Goal: Task Accomplishment & Management: Manage account settings

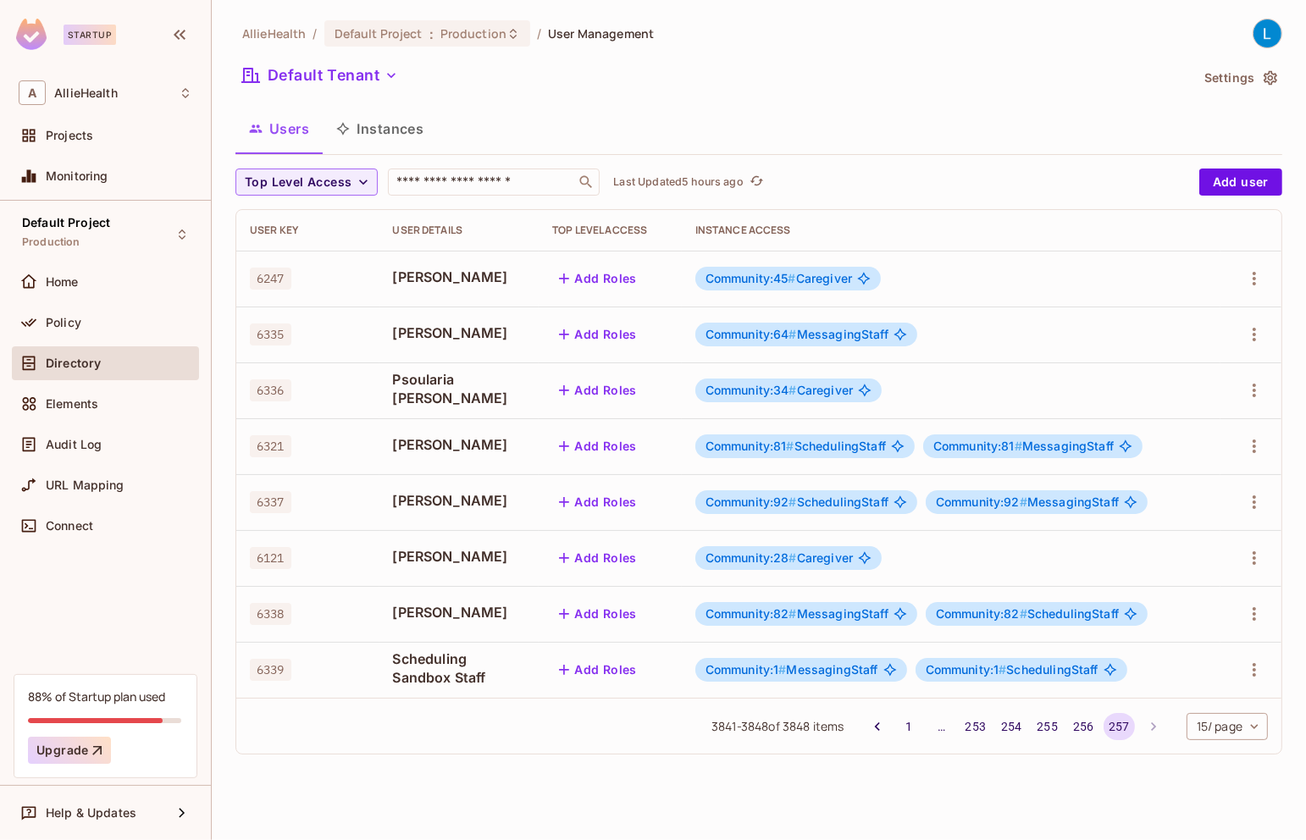
click at [1245, 721] on body "Startup A AllieHealth Projects Monitoring Default Project Production Home Polic…" at bounding box center [653, 420] width 1306 height 840
click at [861, 820] on div at bounding box center [653, 420] width 1306 height 840
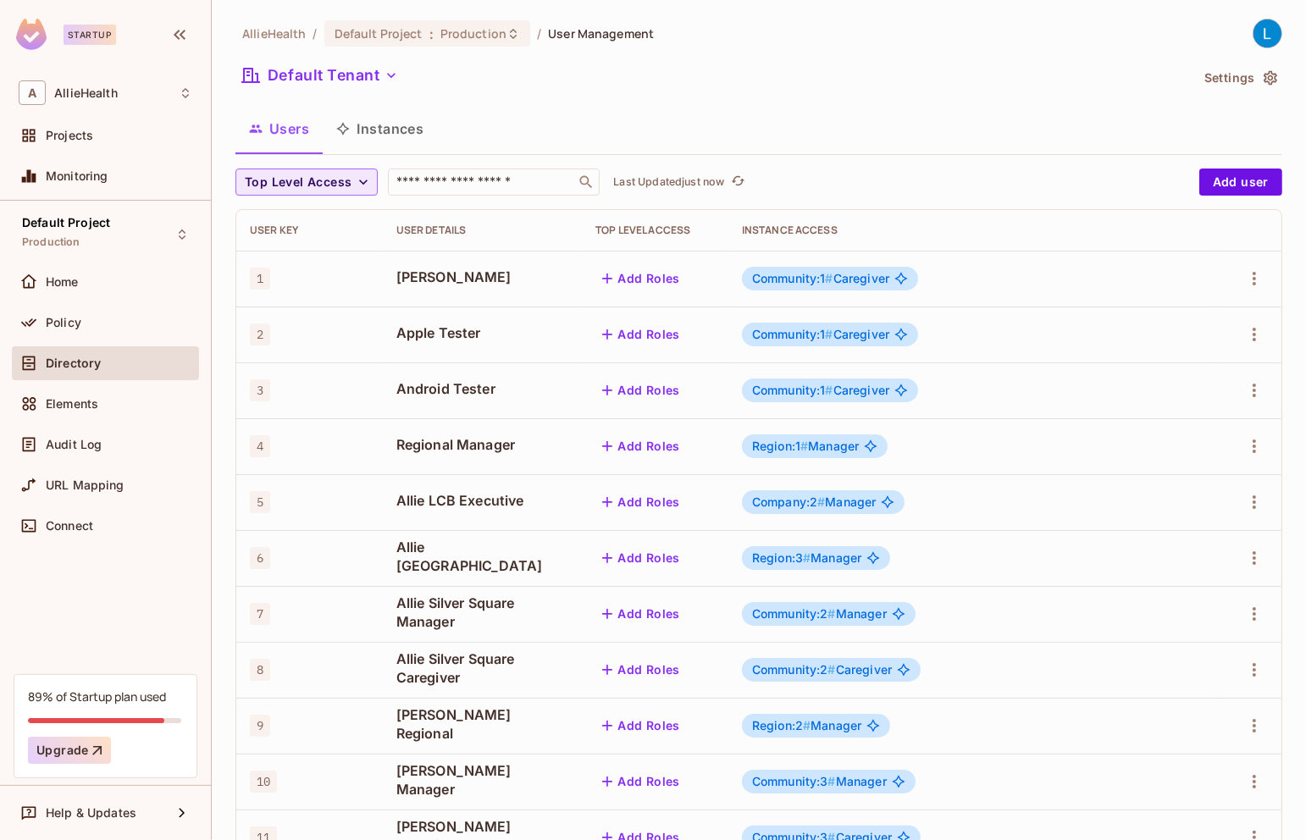
click at [336, 183] on span "Top Level Access" at bounding box center [298, 182] width 107 height 21
click at [532, 141] on div at bounding box center [653, 420] width 1306 height 840
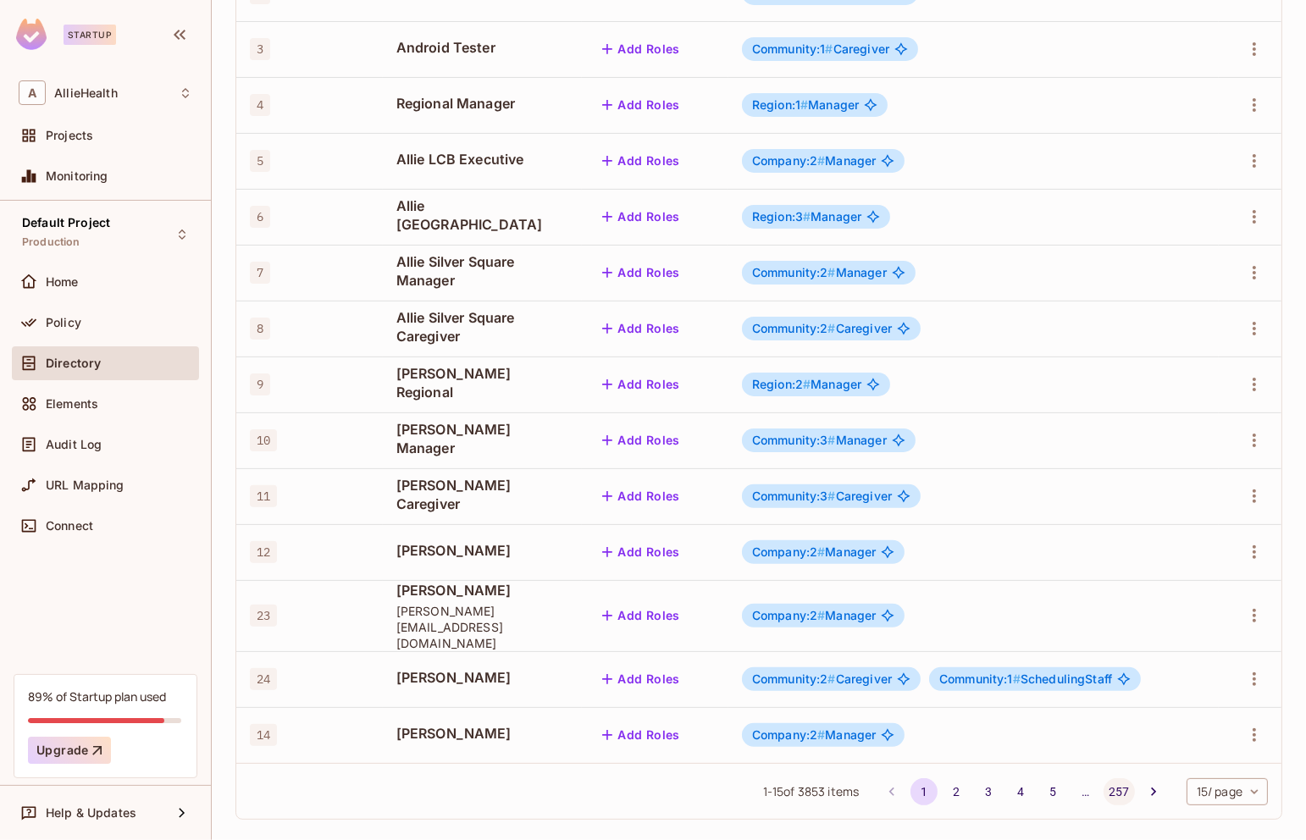
click at [1117, 778] on button "257" at bounding box center [1118, 791] width 30 height 27
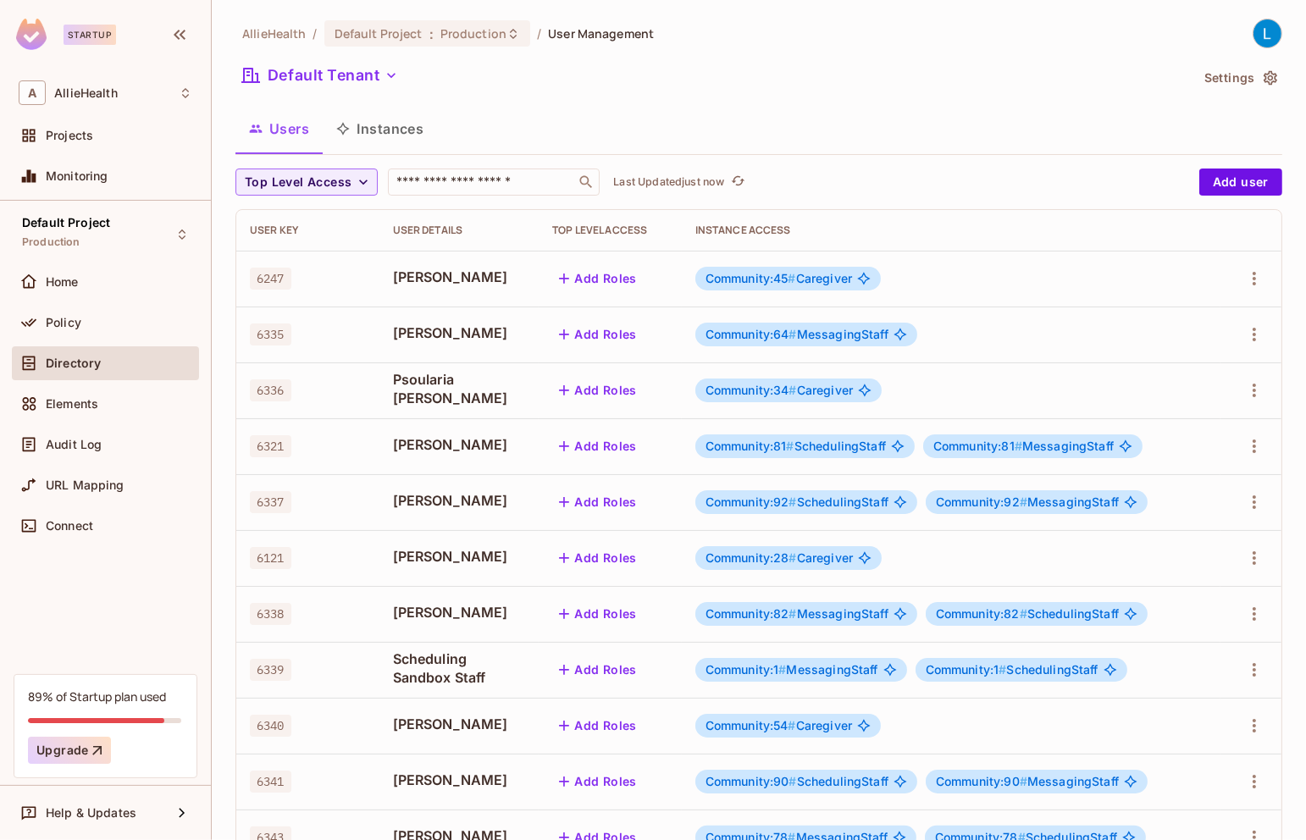
scroll to position [229, 0]
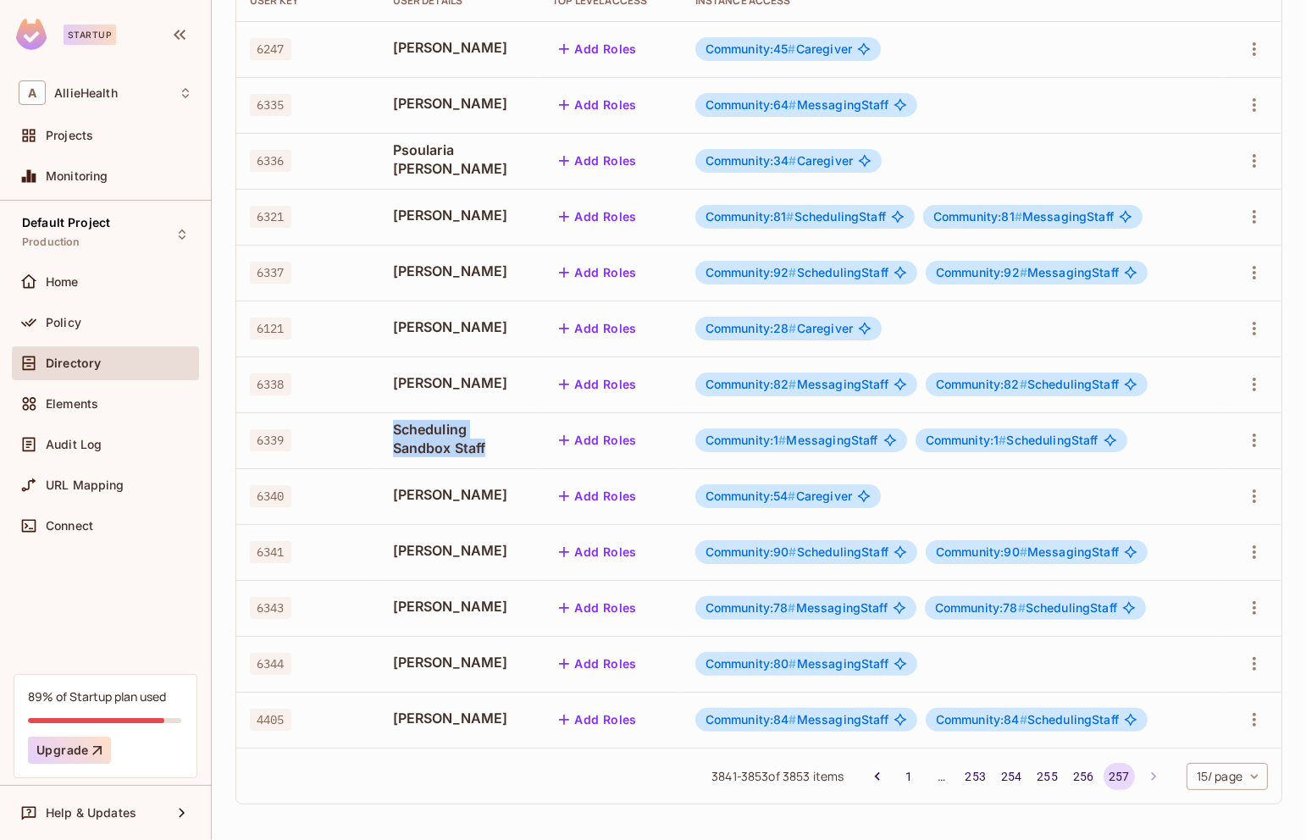
drag, startPoint x: 383, startPoint y: 433, endPoint x: 526, endPoint y: 460, distance: 145.5
click at [527, 460] on tr "6339 Scheduling Sandbox Staff Add Roles Community:1 # MessagingStaff Community:…" at bounding box center [758, 440] width 1045 height 56
click at [1170, 439] on div "Community:1 # MessagingStaff Community:1 # SchedulingStaff" at bounding box center [950, 440] width 511 height 24
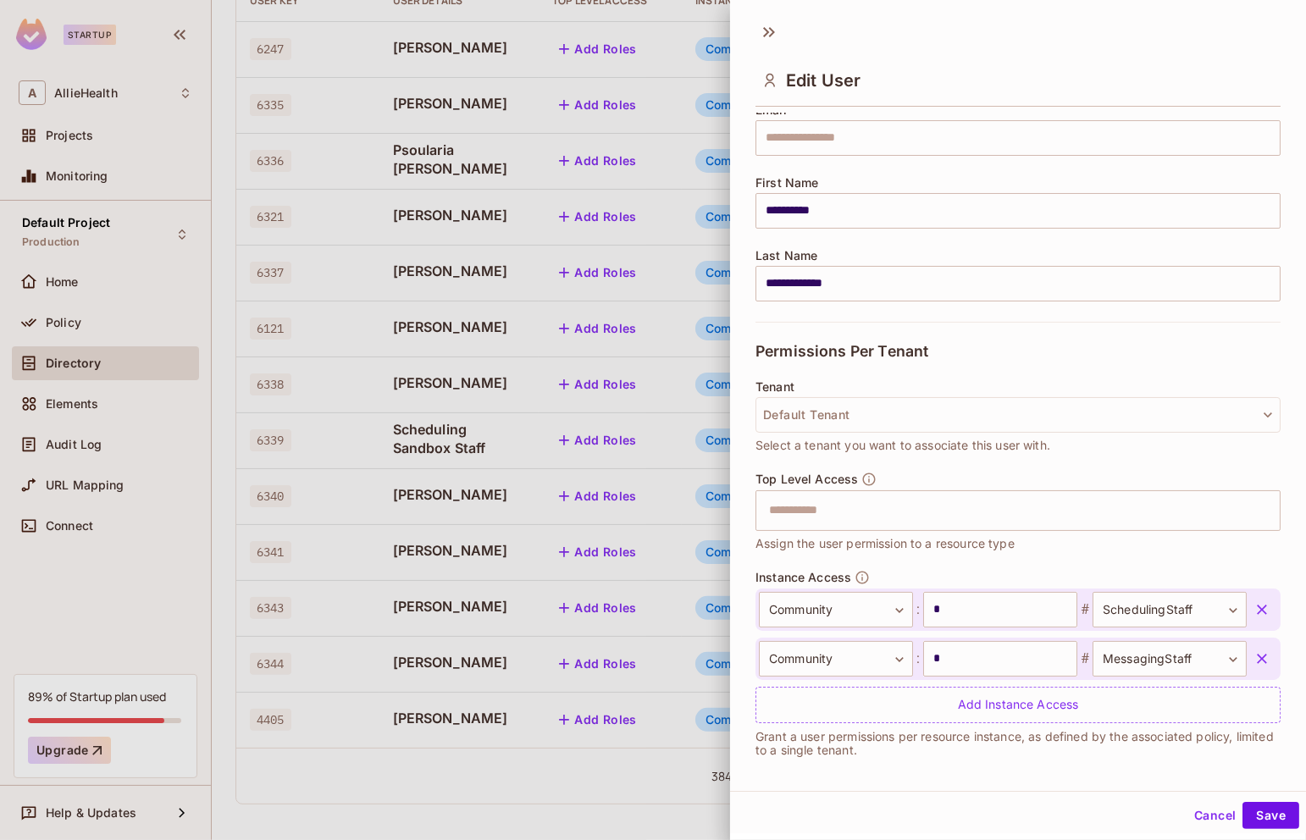
scroll to position [157, 0]
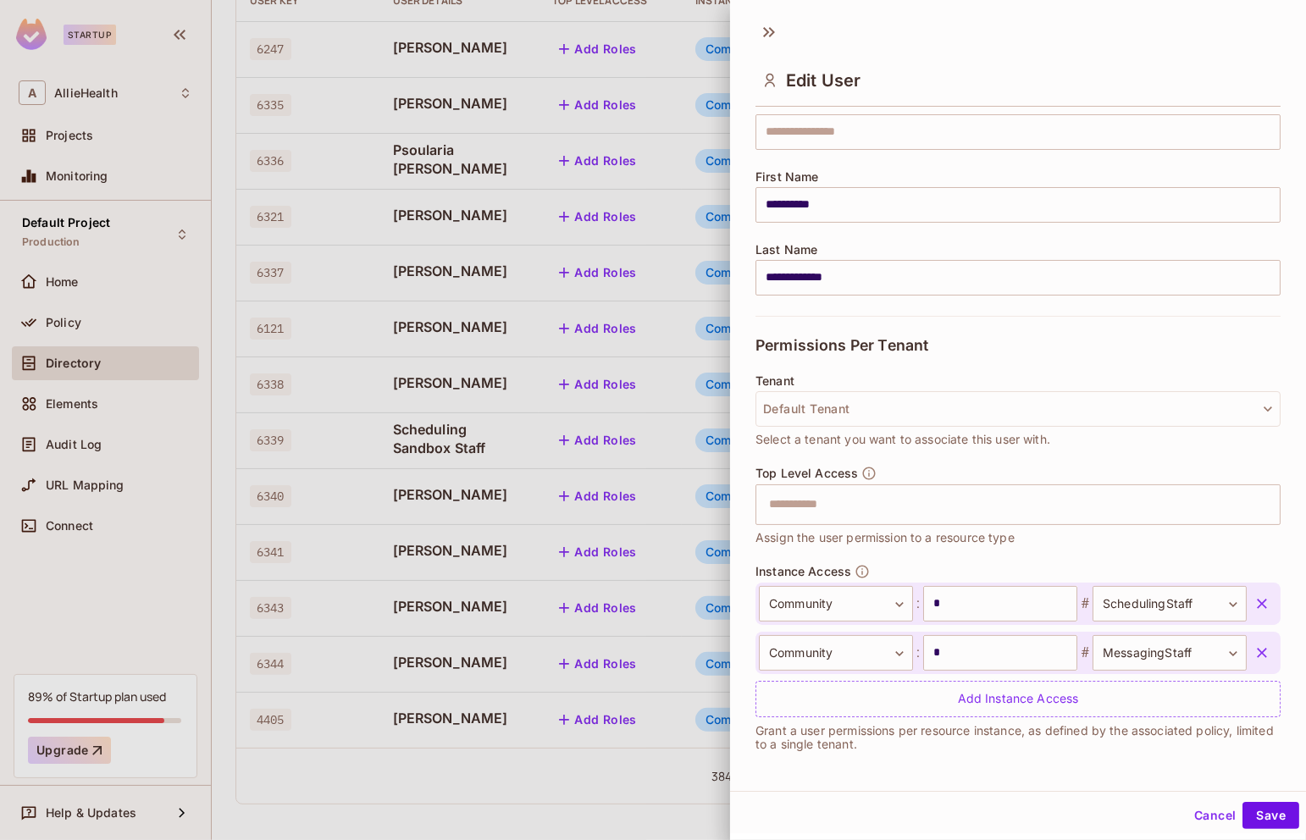
click at [1212, 809] on button "Cancel" at bounding box center [1214, 815] width 55 height 27
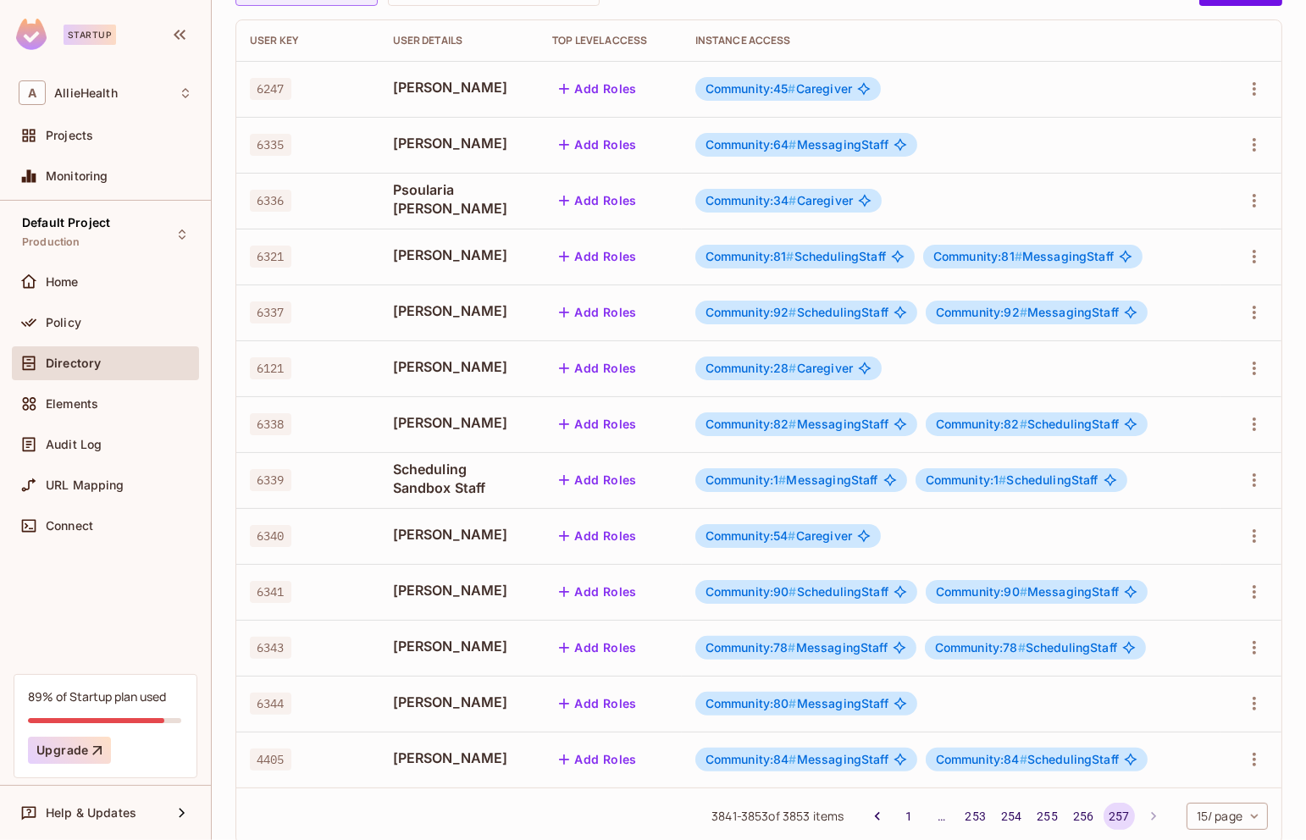
scroll to position [0, 0]
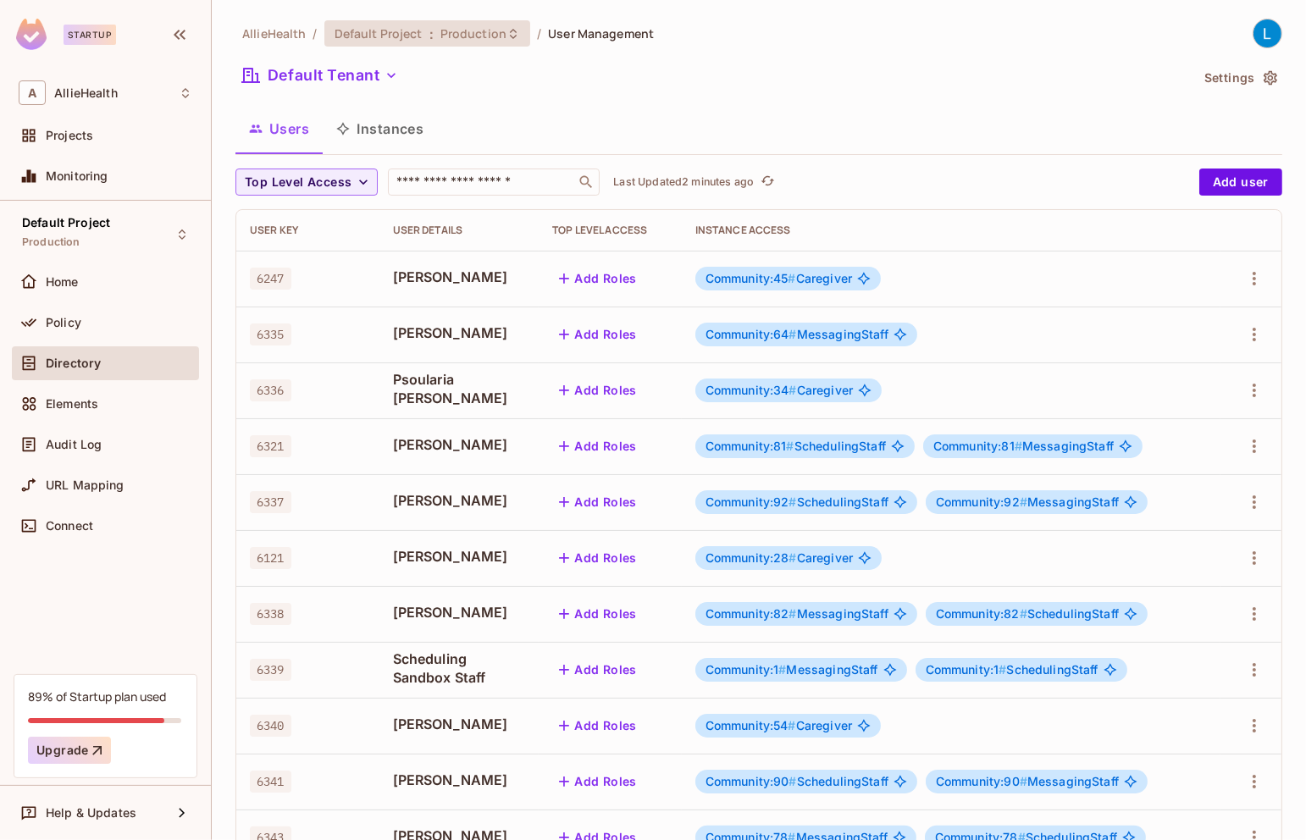
click at [455, 38] on span "Production" at bounding box center [473, 33] width 66 height 16
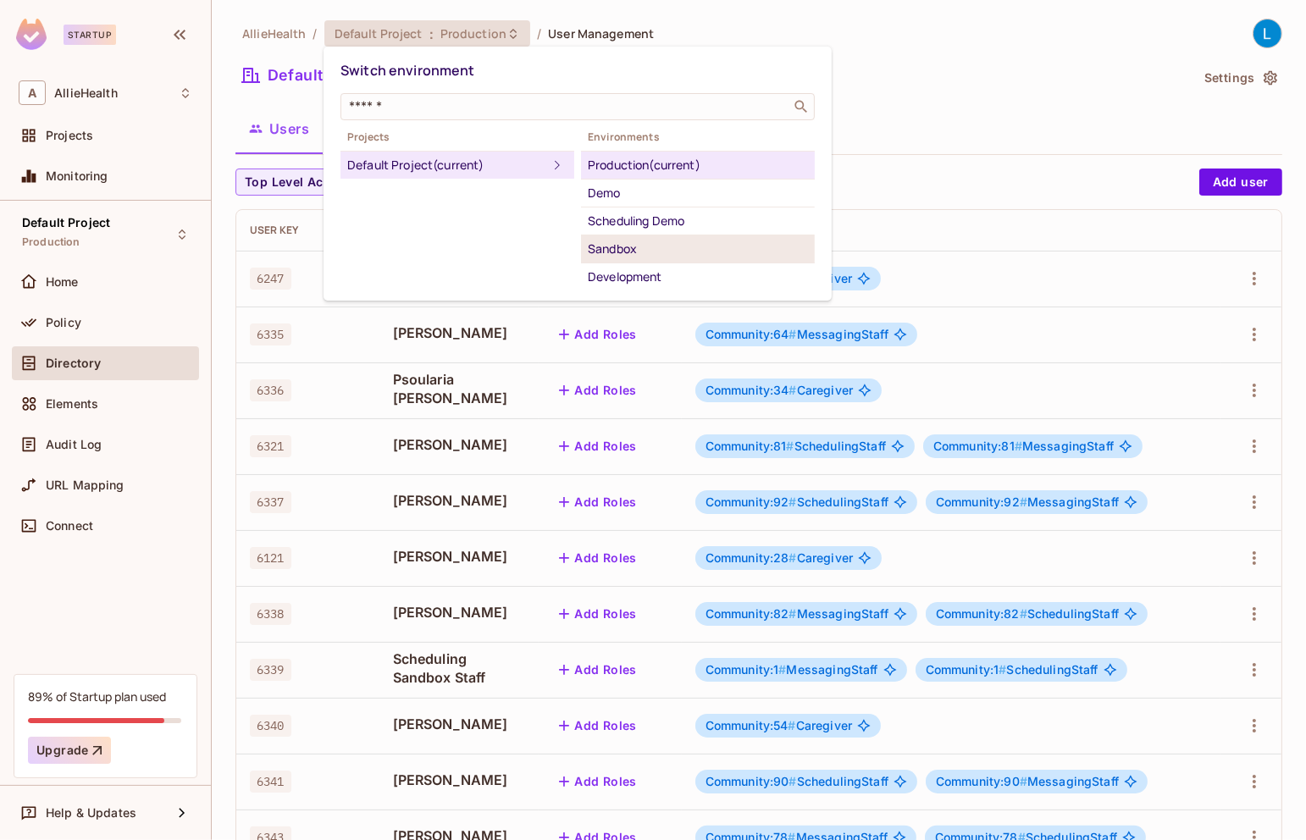
click at [651, 253] on div "Sandbox" at bounding box center [698, 249] width 220 height 20
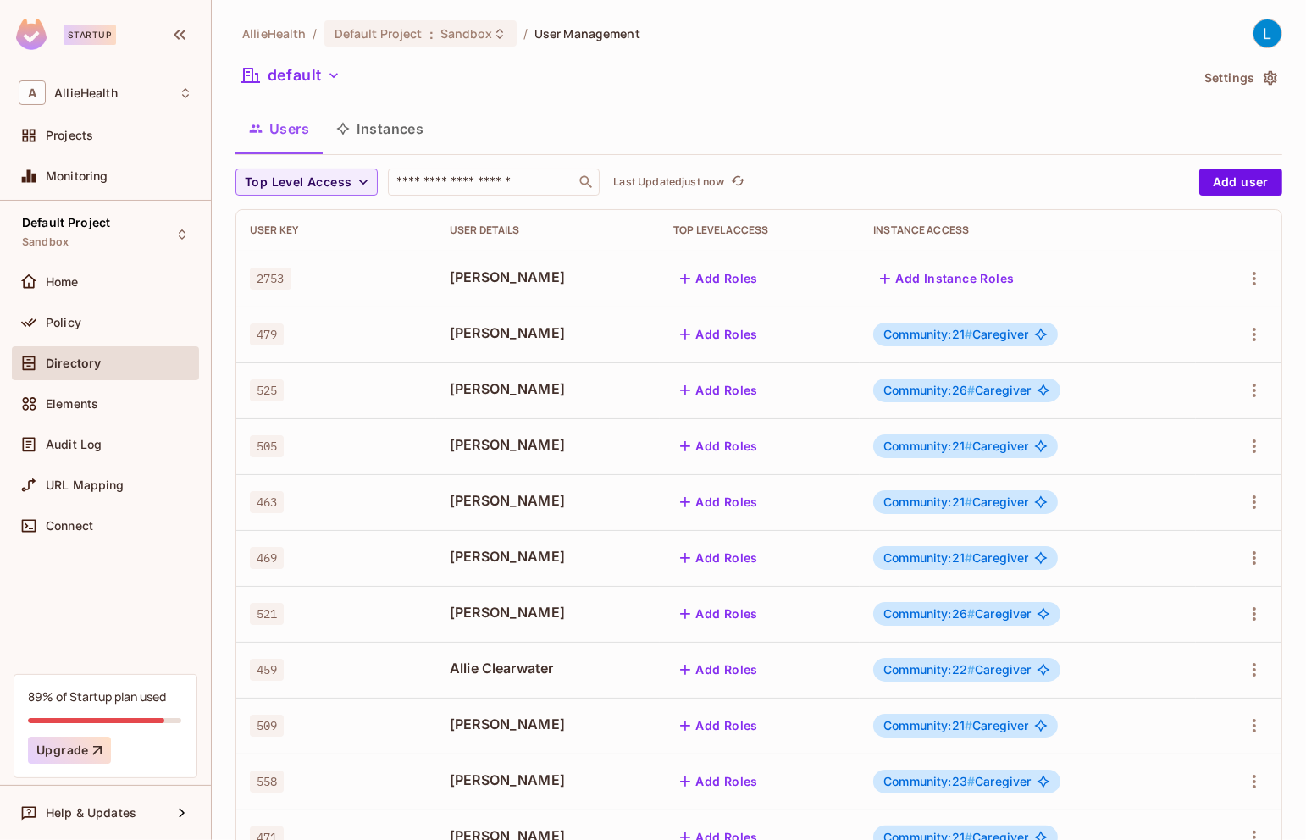
scroll to position [341, 0]
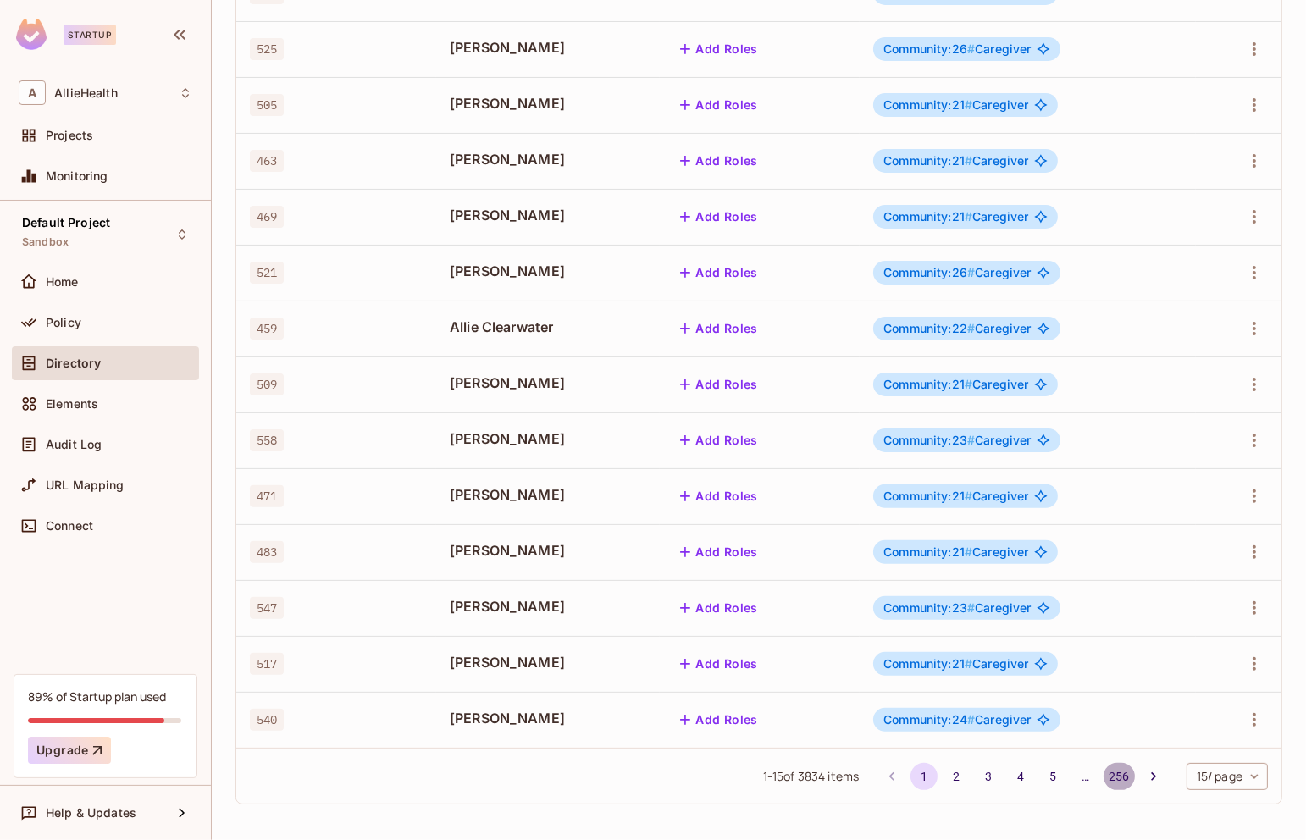
click at [1113, 770] on button "256" at bounding box center [1118, 776] width 30 height 27
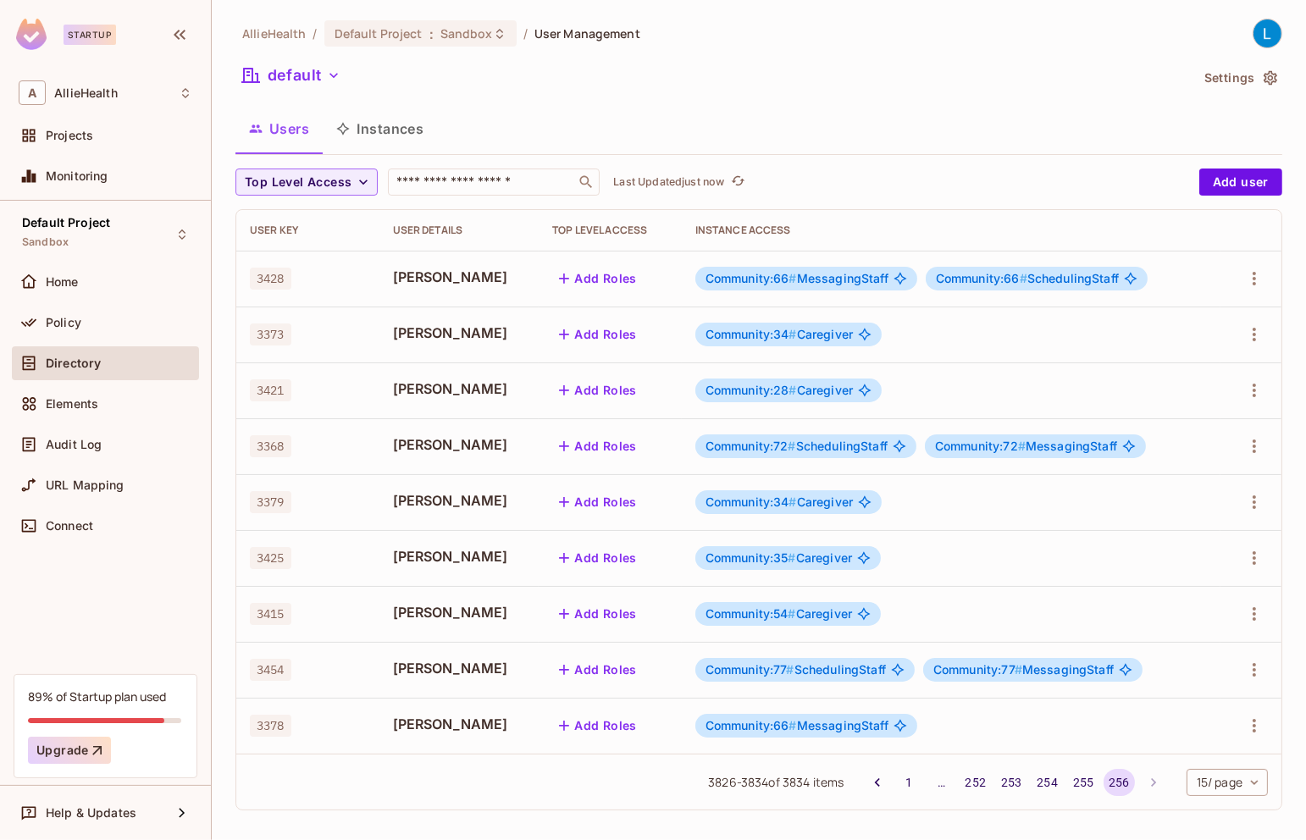
scroll to position [6, 0]
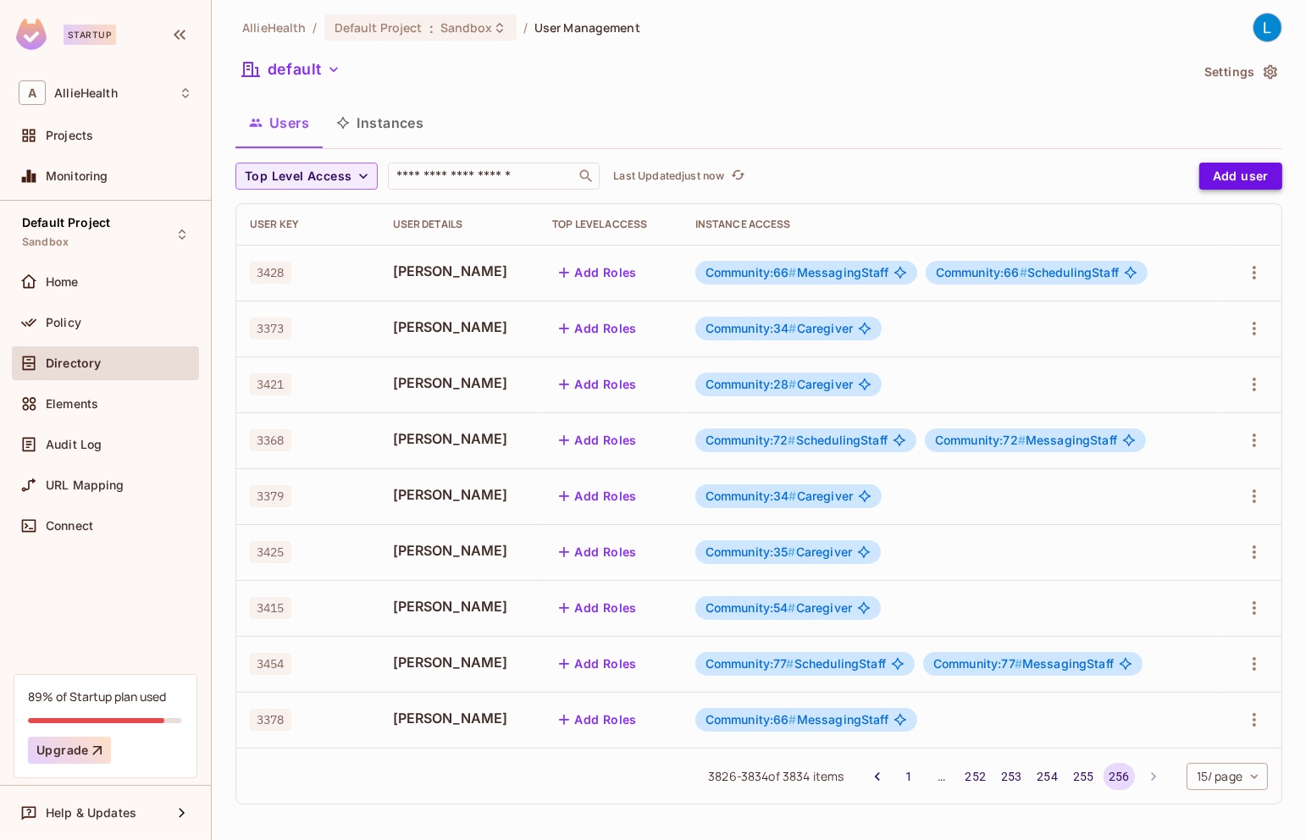
click at [1225, 175] on button "Add user" at bounding box center [1240, 176] width 83 height 27
click at [1266, 268] on button "button" at bounding box center [1253, 272] width 27 height 27
click at [1212, 306] on li "Edit" at bounding box center [1181, 310] width 150 height 37
click at [1259, 185] on button "Add user" at bounding box center [1240, 176] width 83 height 27
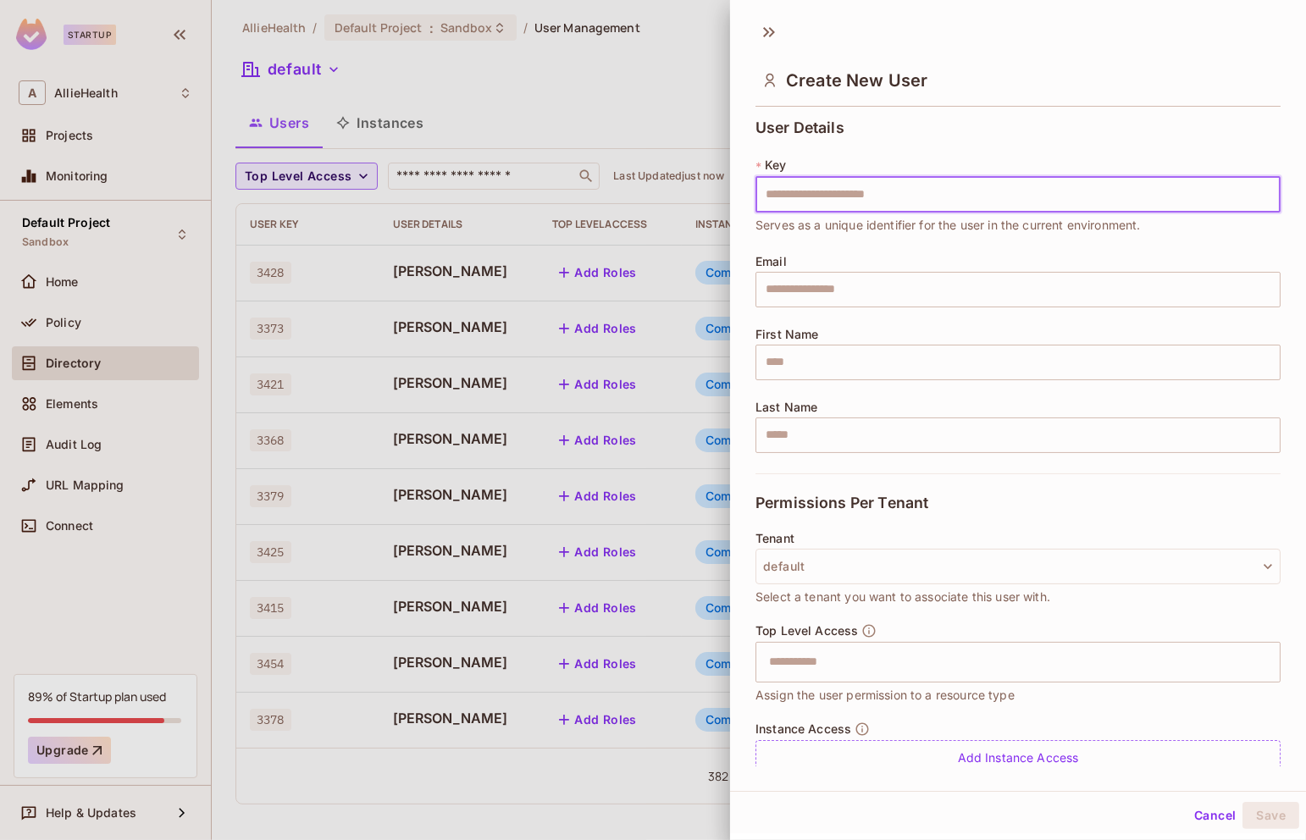
click at [1020, 188] on input "text" at bounding box center [1017, 195] width 525 height 36
type input "*"
type input "****"
click at [957, 272] on input "text" at bounding box center [1017, 290] width 525 height 36
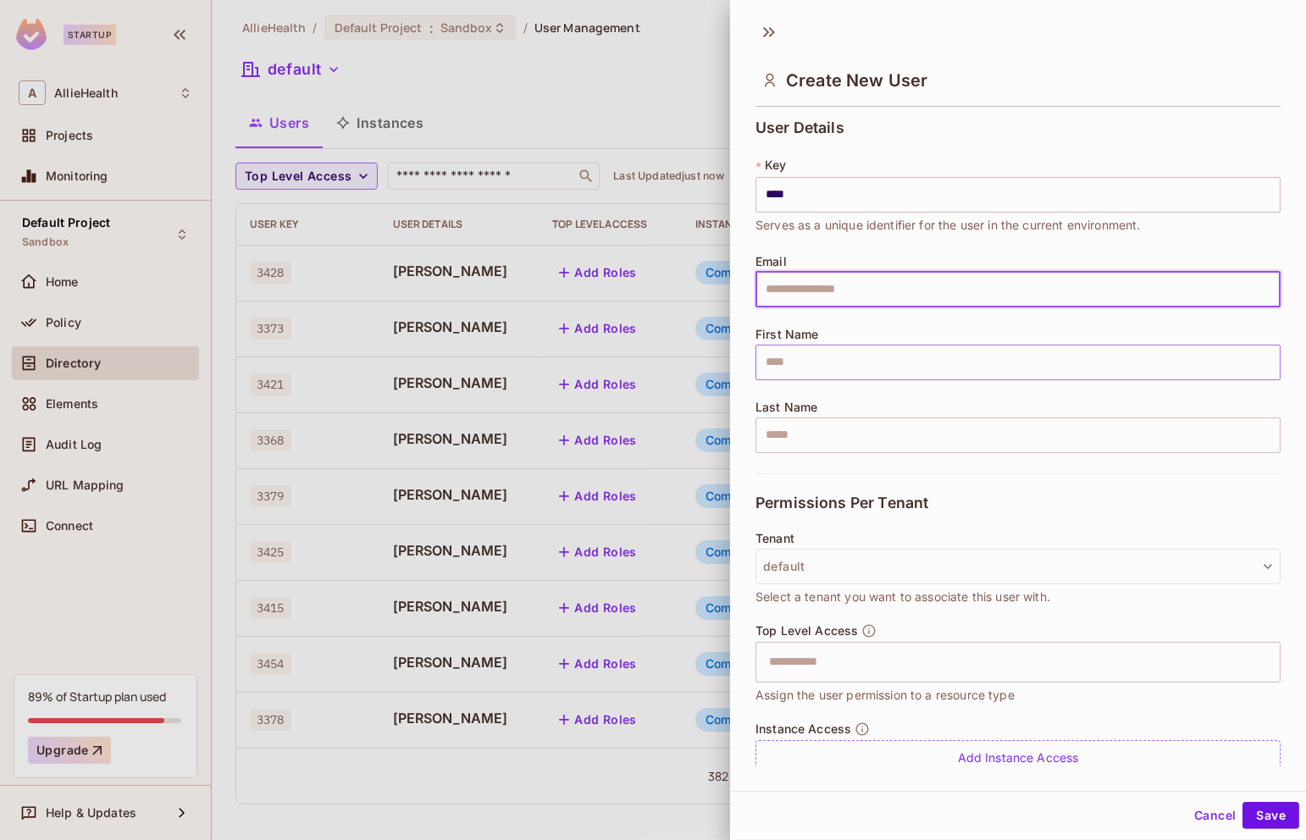
click at [928, 347] on input "text" at bounding box center [1017, 363] width 525 height 36
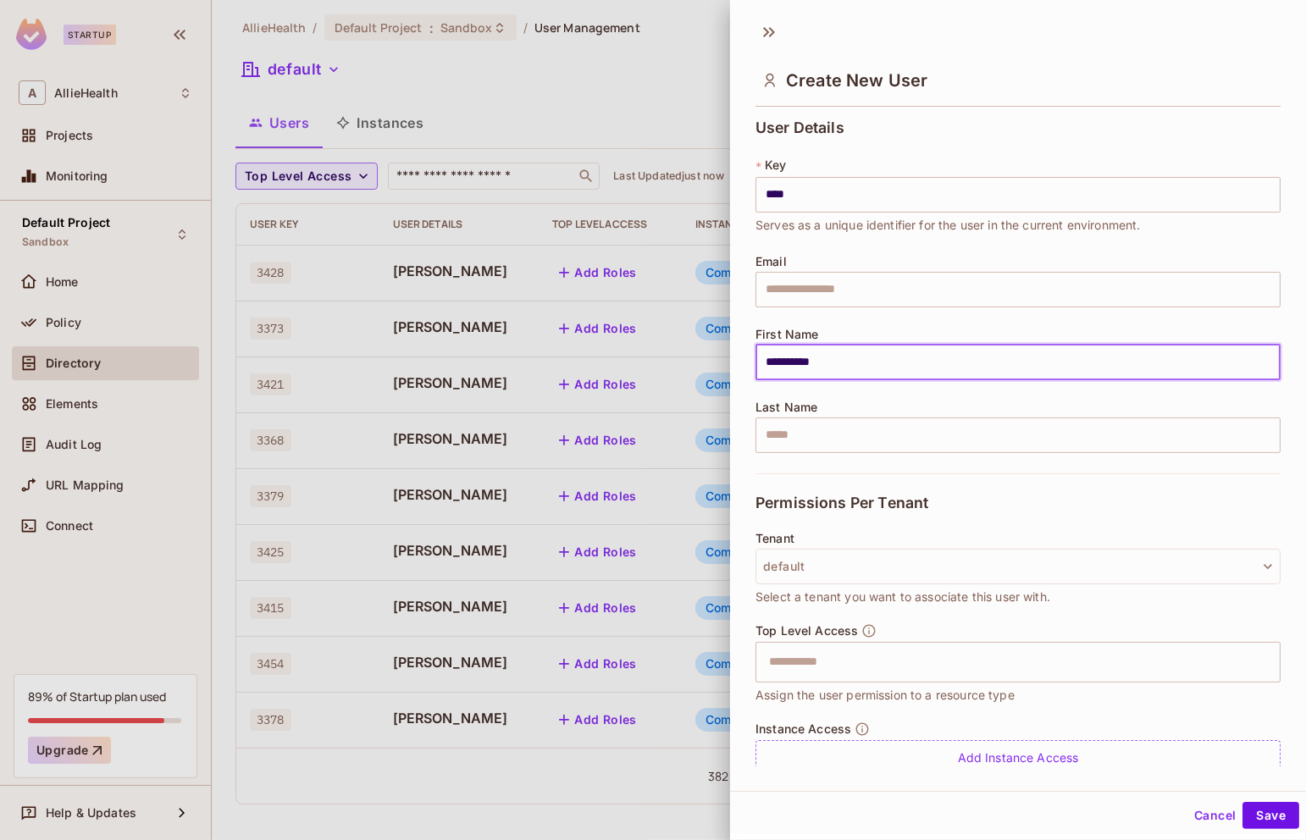
type input "**********"
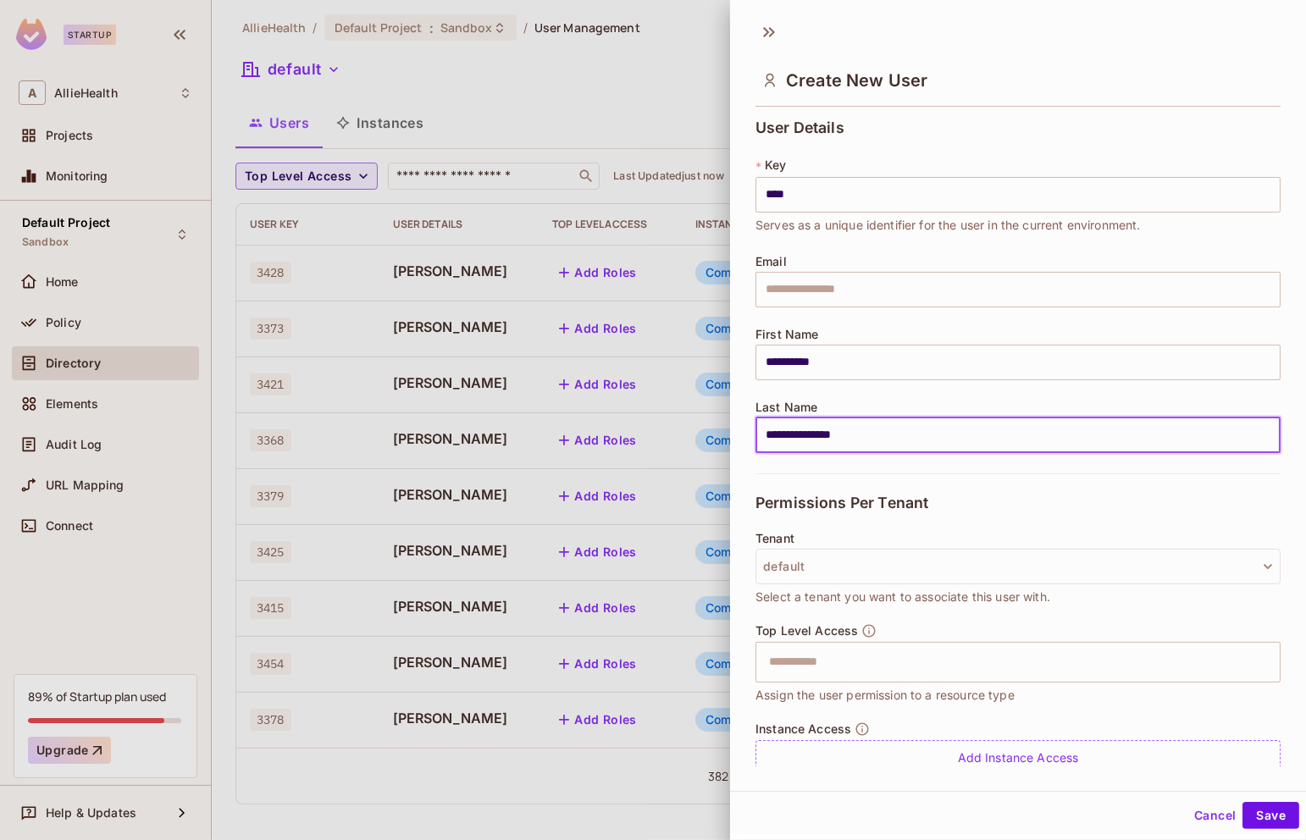
type input "**********"
click at [1068, 621] on div "Tenant default Select a tenant you want to associate this user with." at bounding box center [1017, 577] width 525 height 91
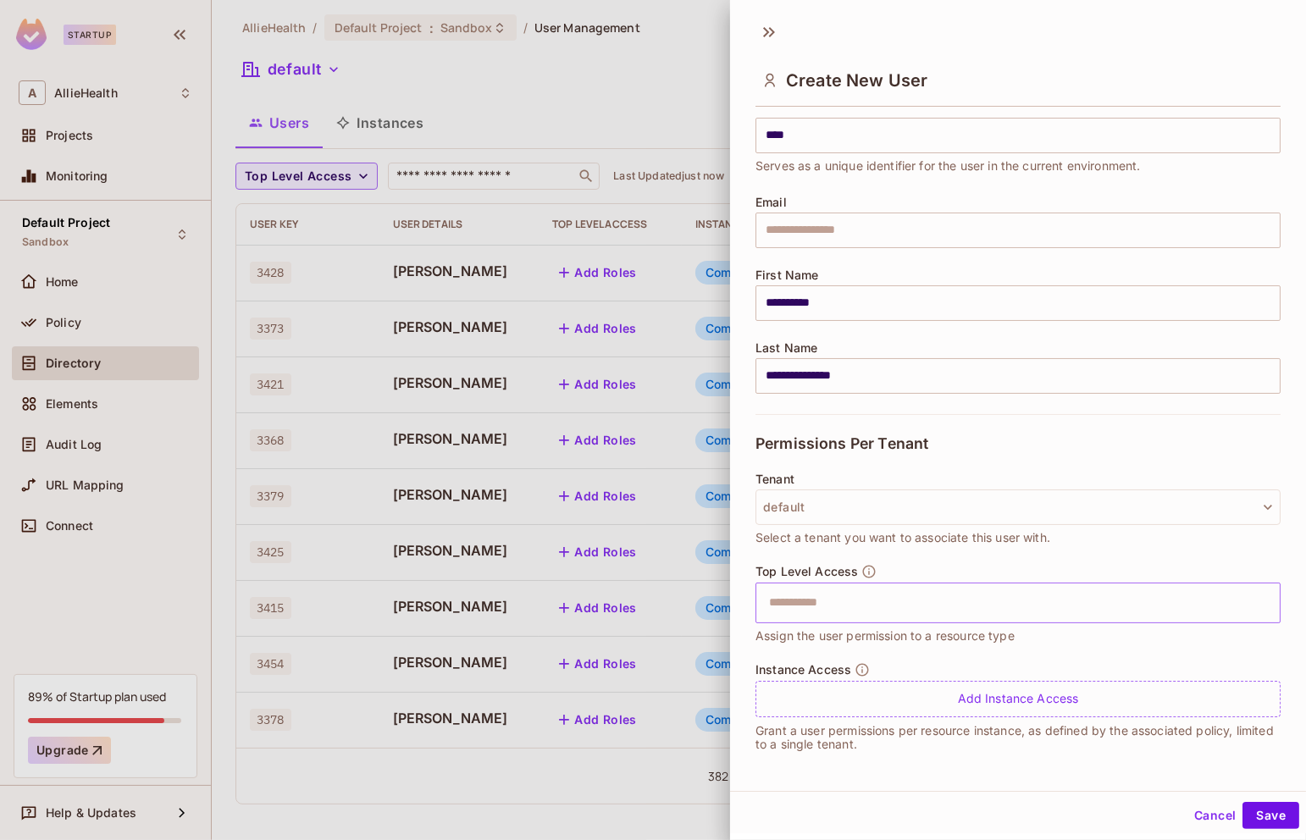
scroll to position [2, 0]
click at [862, 479] on div "Tenant default Select a tenant you want to associate this user with." at bounding box center [1017, 508] width 525 height 75
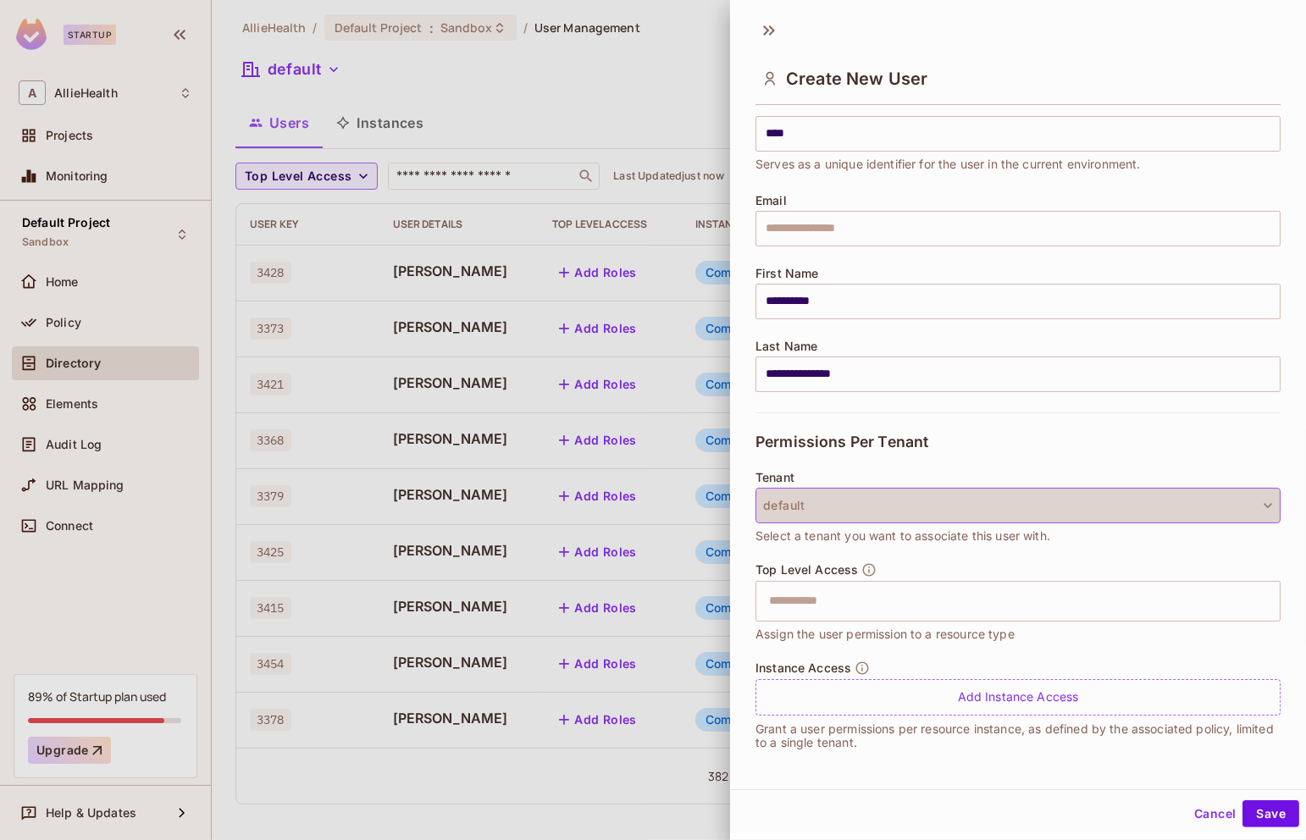
click at [859, 514] on button "default" at bounding box center [1017, 506] width 525 height 36
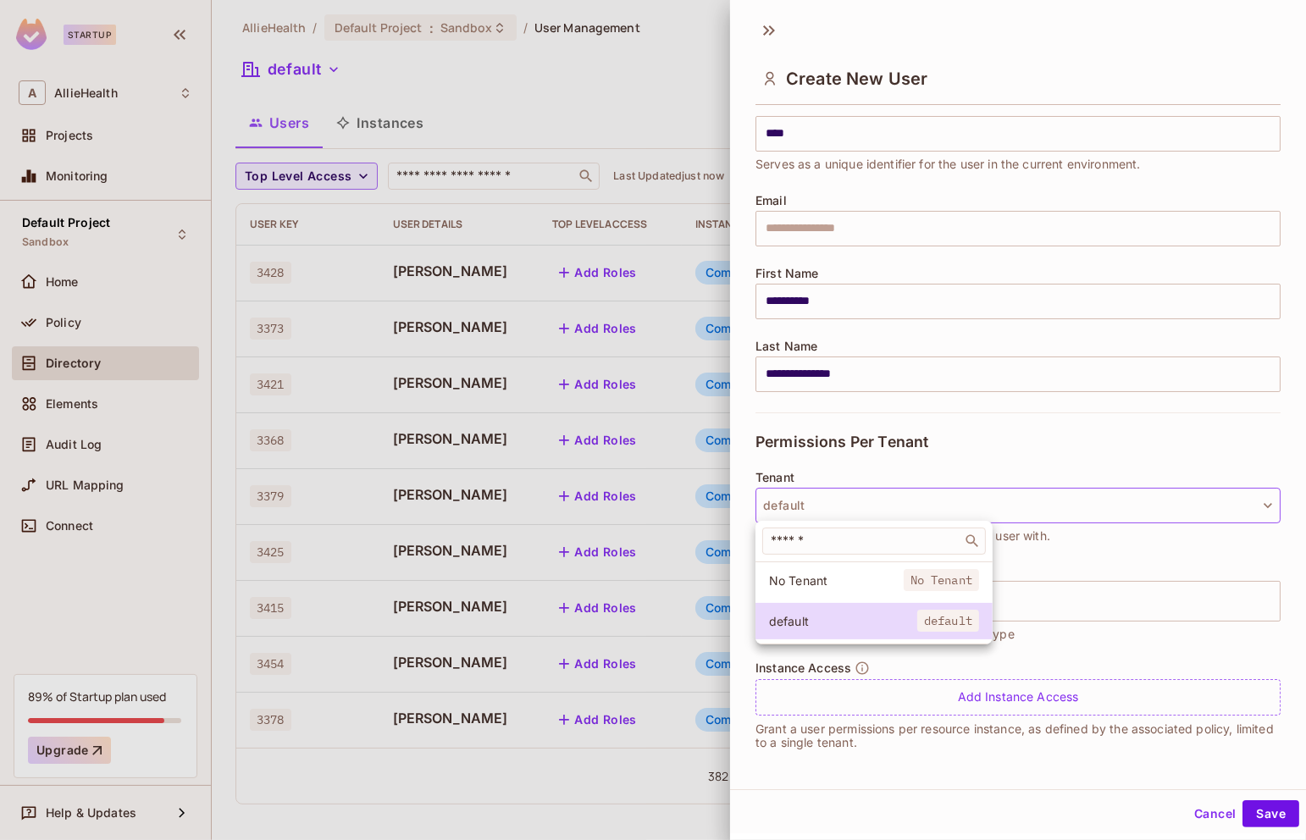
click at [914, 505] on div at bounding box center [653, 420] width 1306 height 840
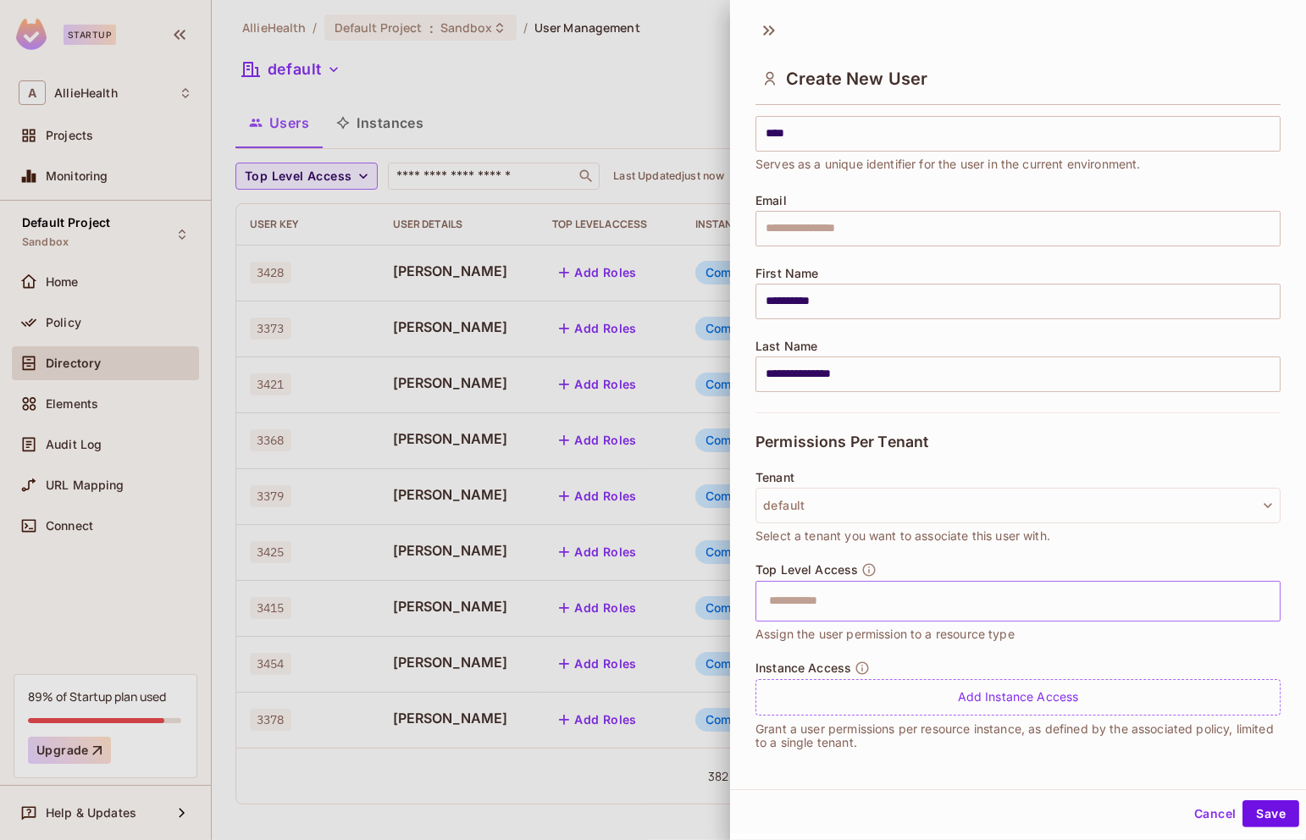
click at [1024, 590] on input "text" at bounding box center [1003, 601] width 489 height 34
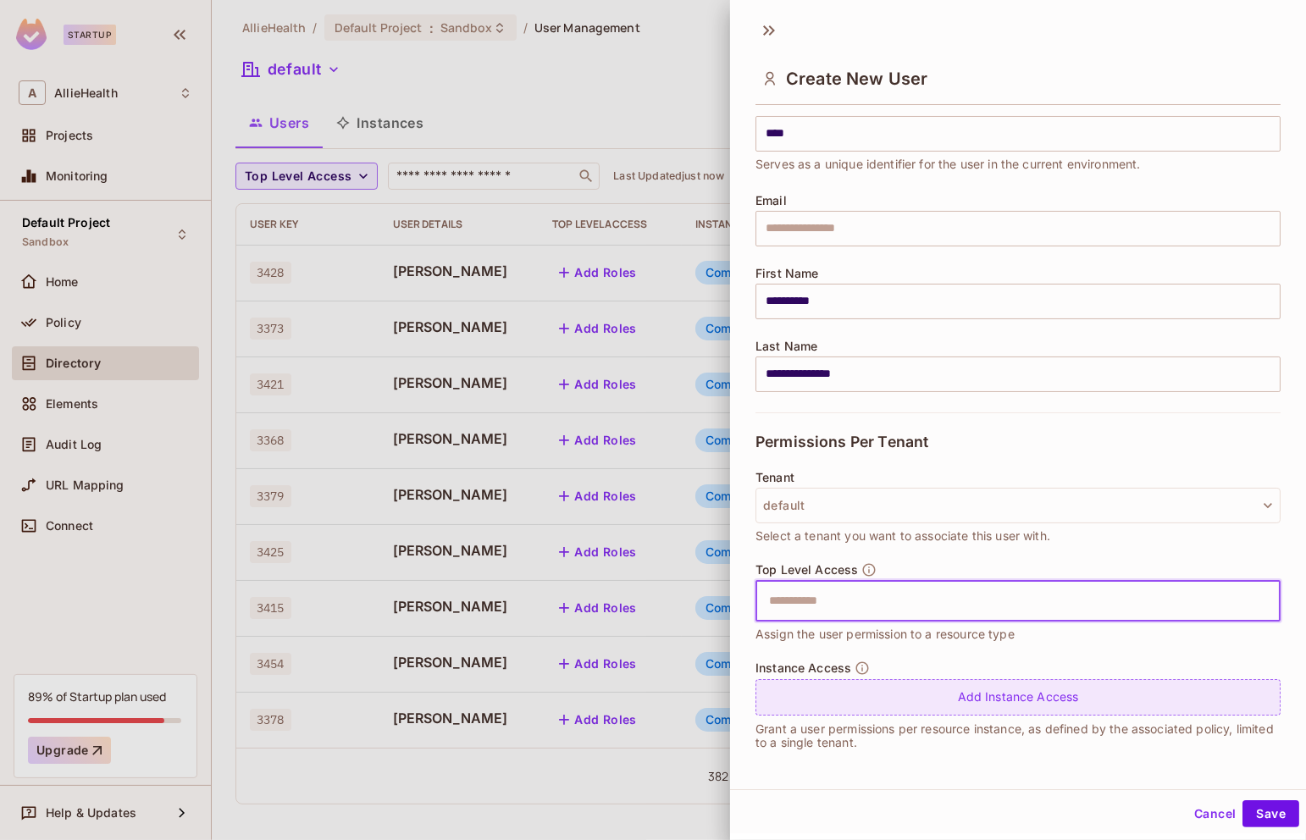
click at [1072, 692] on div "Add Instance Access" at bounding box center [1017, 697] width 525 height 36
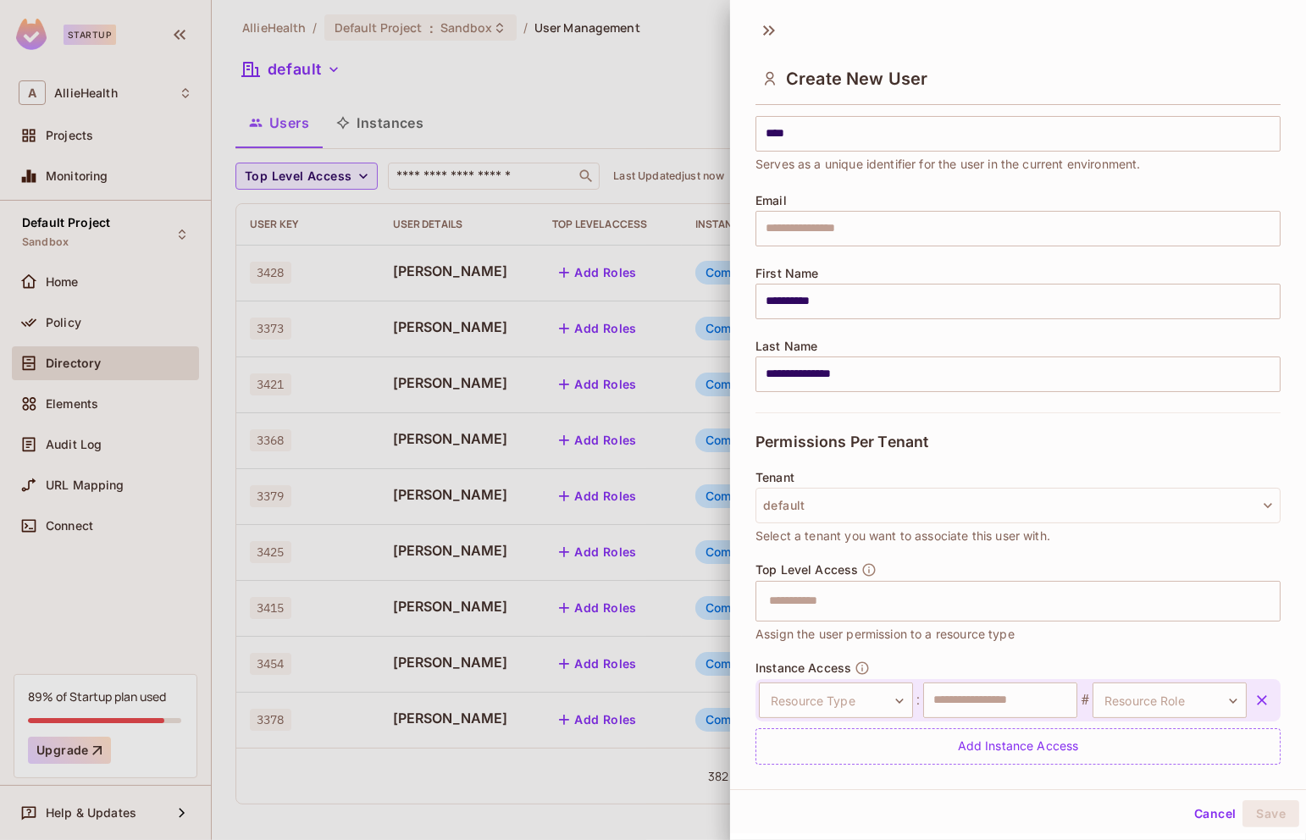
scroll to position [108, 0]
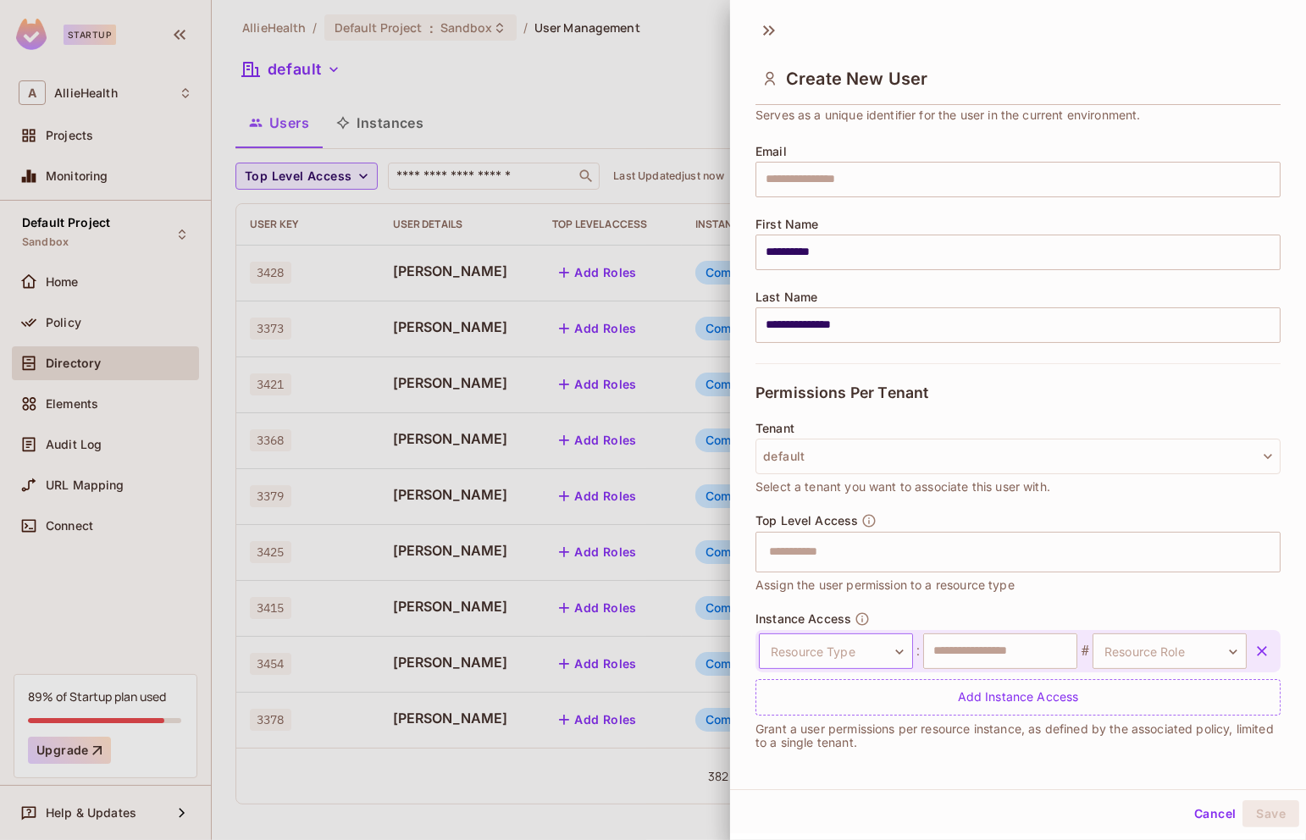
click at [848, 635] on body "Startup A AllieHealth Projects Monitoring Default Project Sandbox Home Policy D…" at bounding box center [653, 420] width 1306 height 840
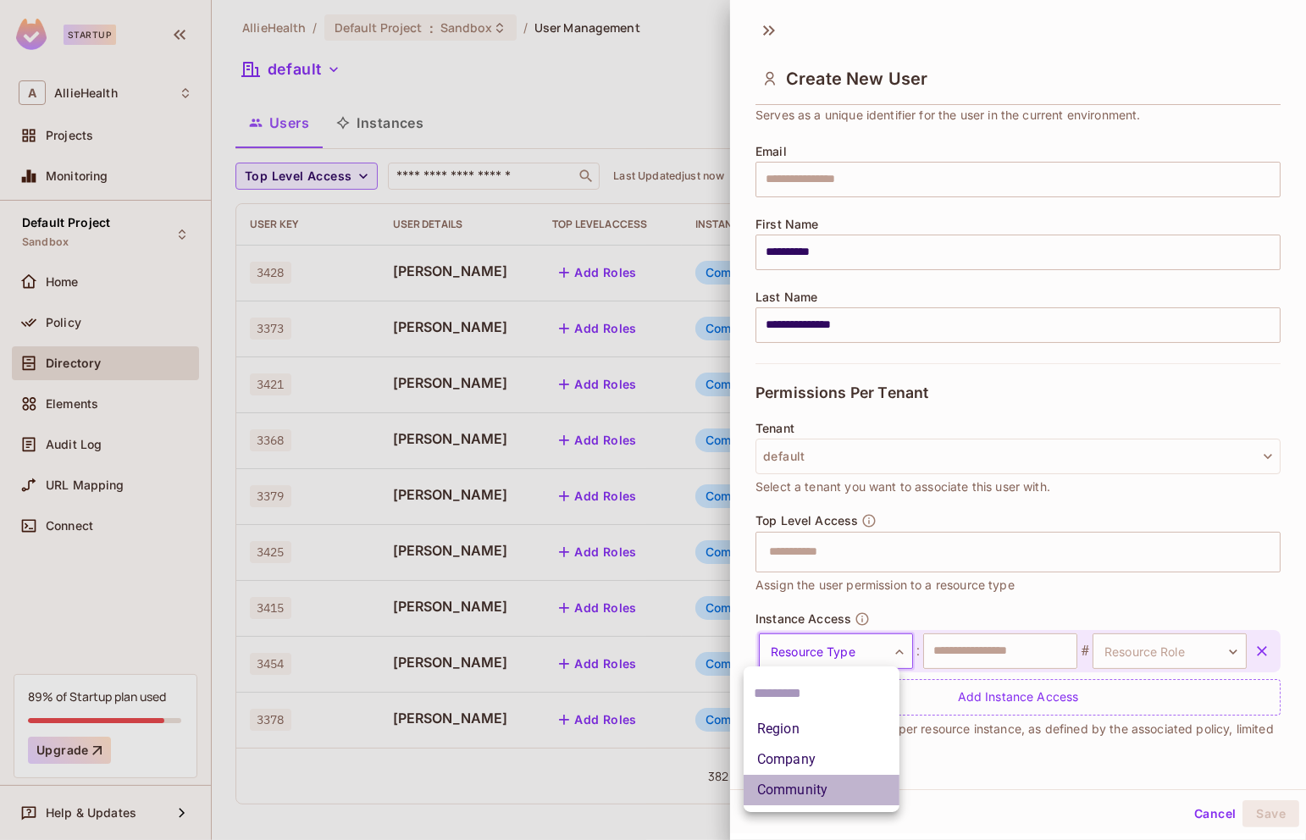
click at [843, 784] on li "Community" at bounding box center [821, 790] width 156 height 30
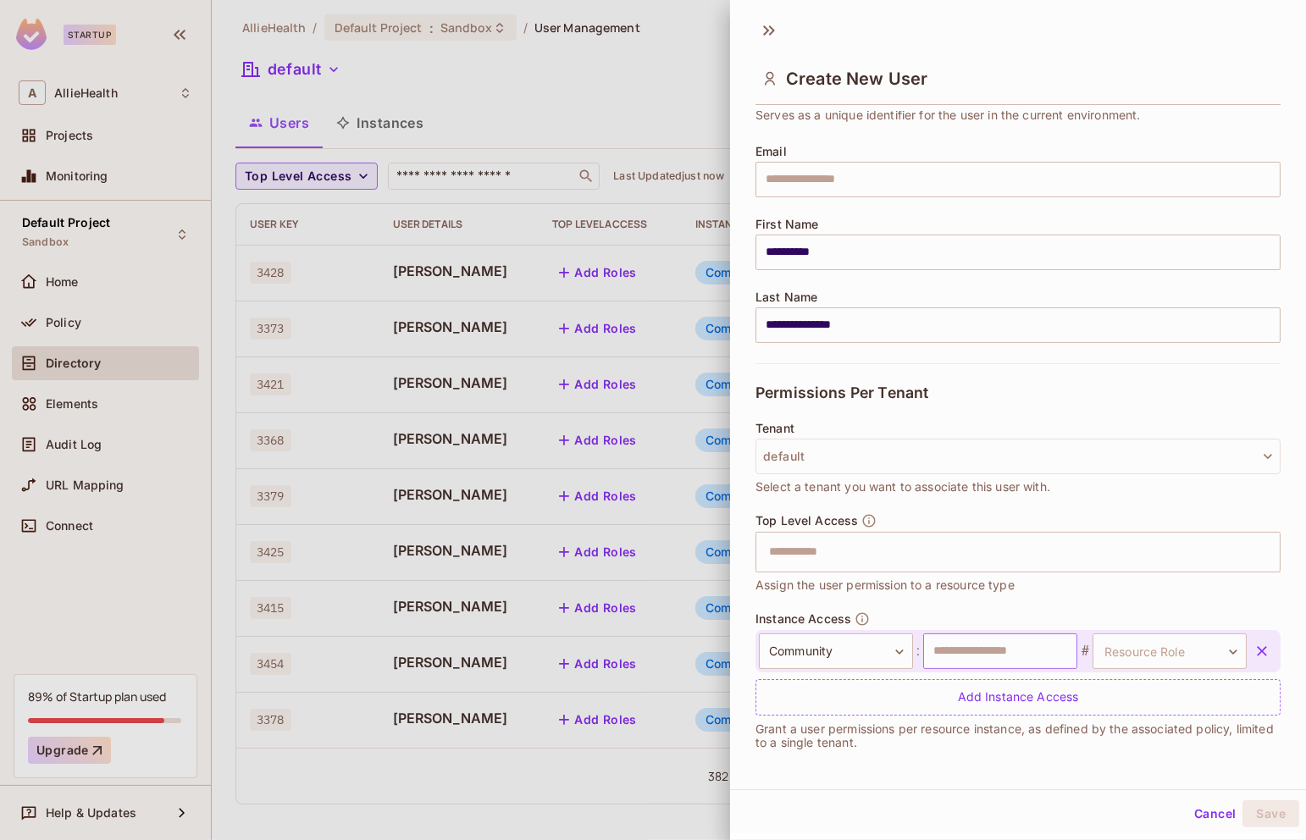
click at [1008, 658] on input "text" at bounding box center [1000, 651] width 154 height 36
type input "*"
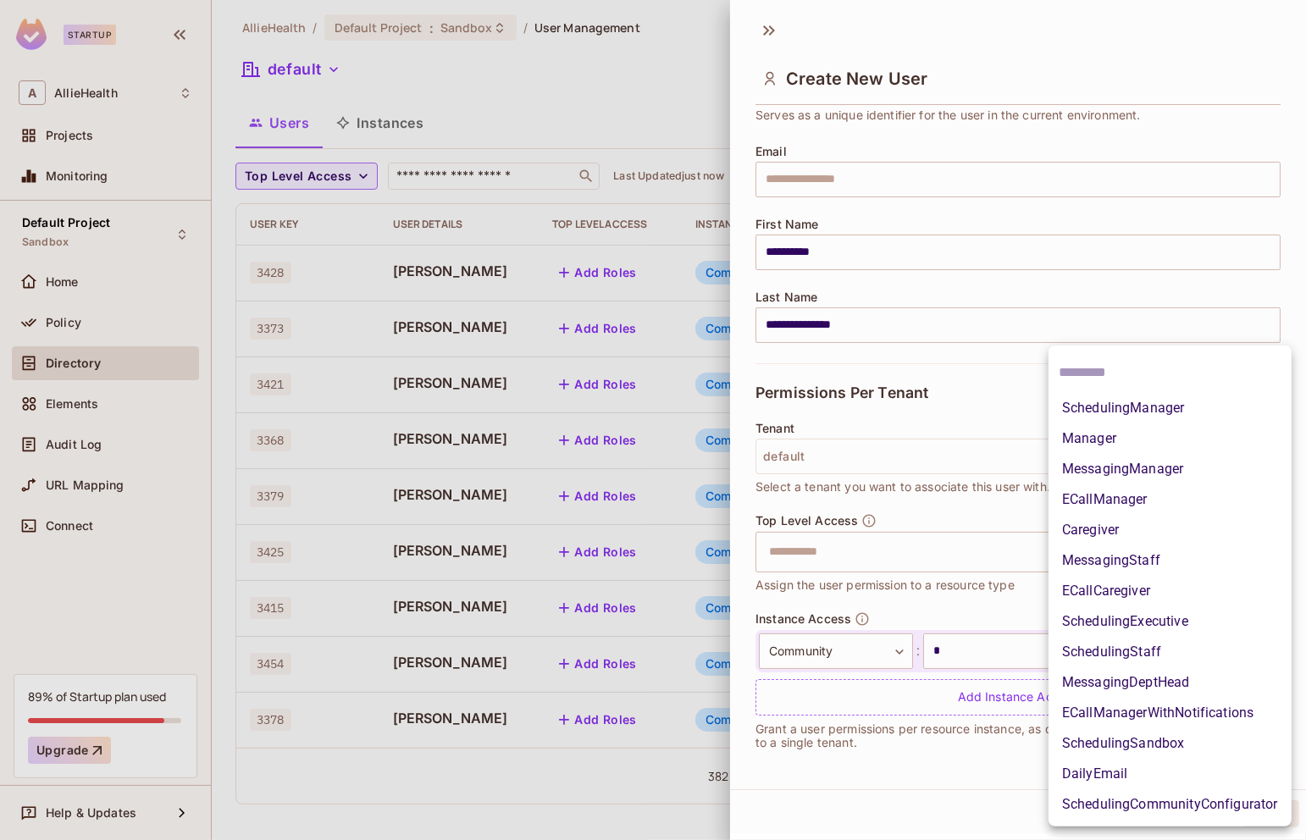
click at [1217, 648] on body "Startup A AllieHealth Projects Monitoring Default Project Sandbox Home Policy D…" at bounding box center [653, 420] width 1306 height 840
click at [1165, 653] on li "SchedulingStaff" at bounding box center [1169, 652] width 243 height 30
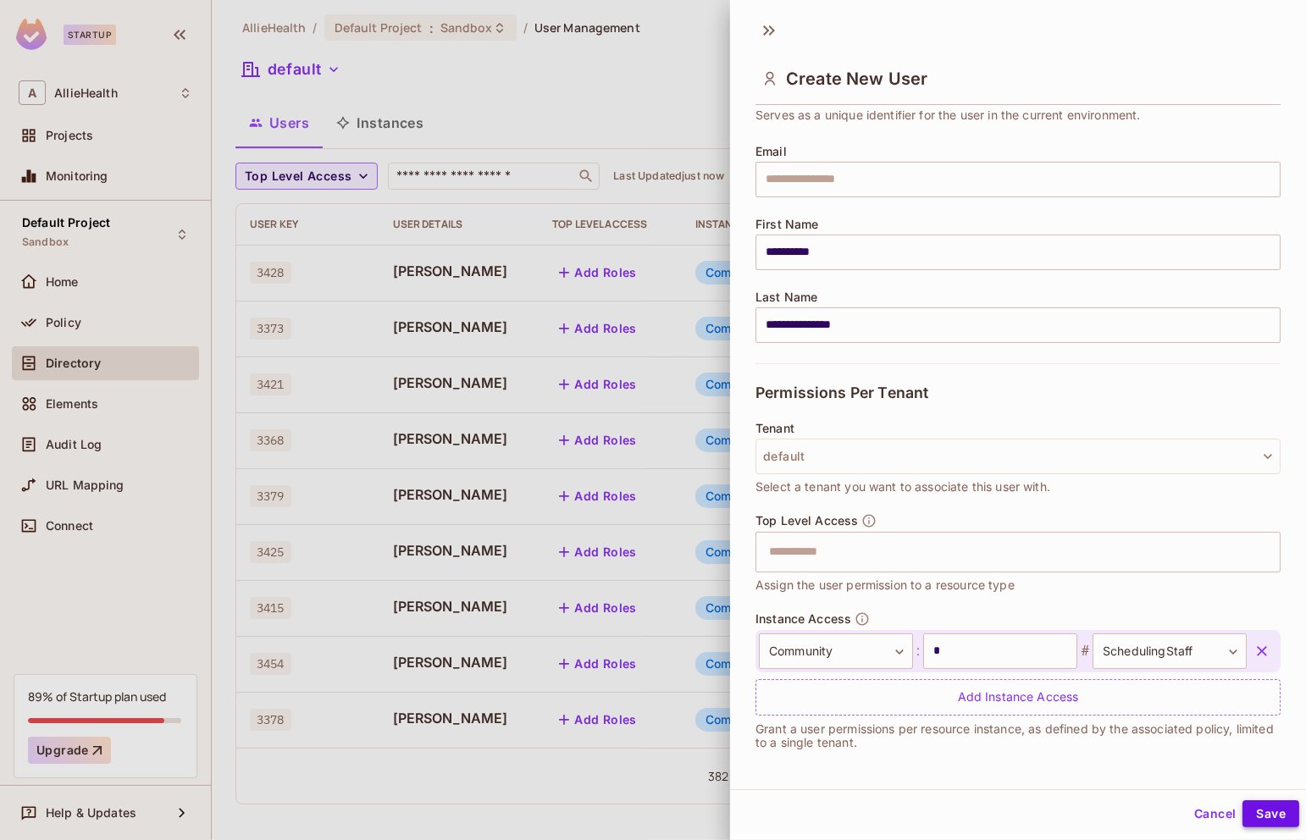
click at [1265, 819] on button "Save" at bounding box center [1270, 813] width 57 height 27
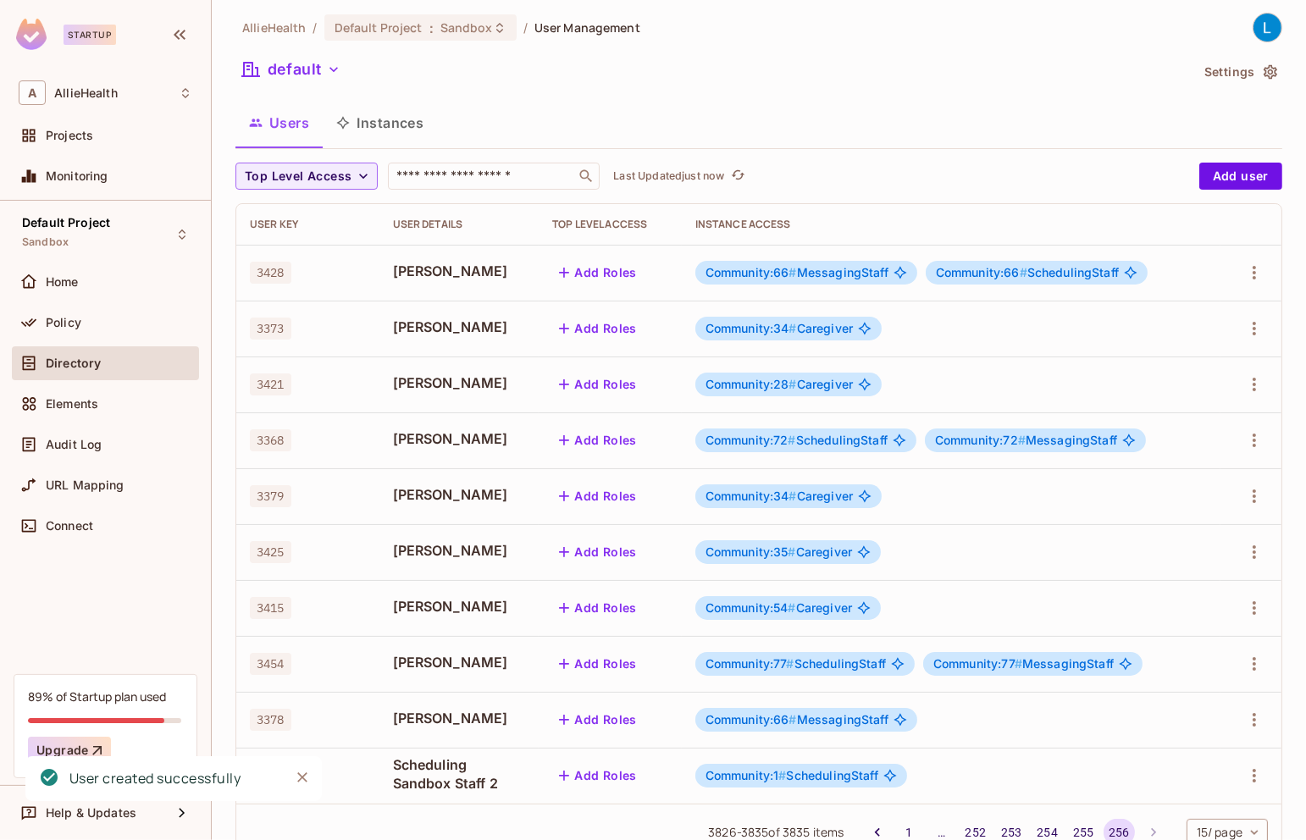
scroll to position [62, 0]
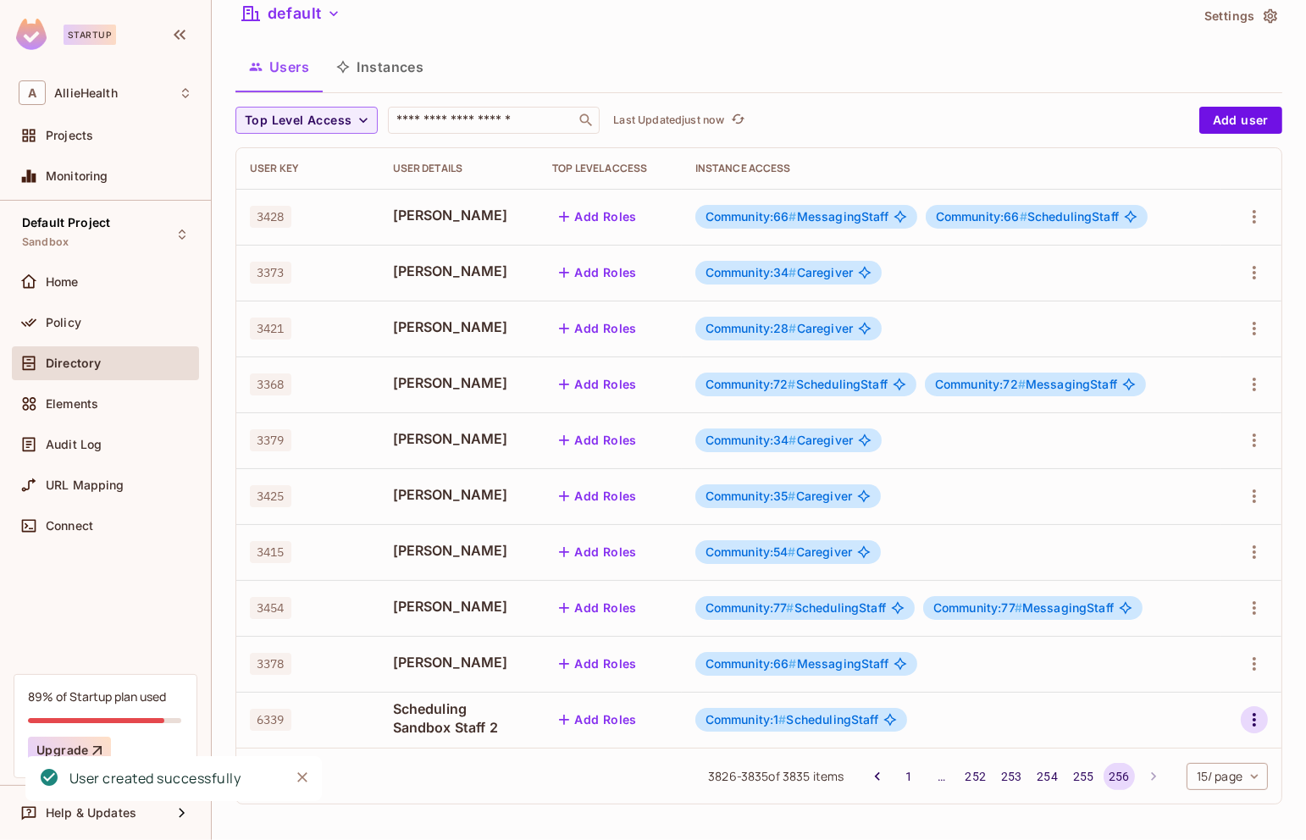
click at [1247, 713] on icon "button" at bounding box center [1254, 720] width 20 height 20
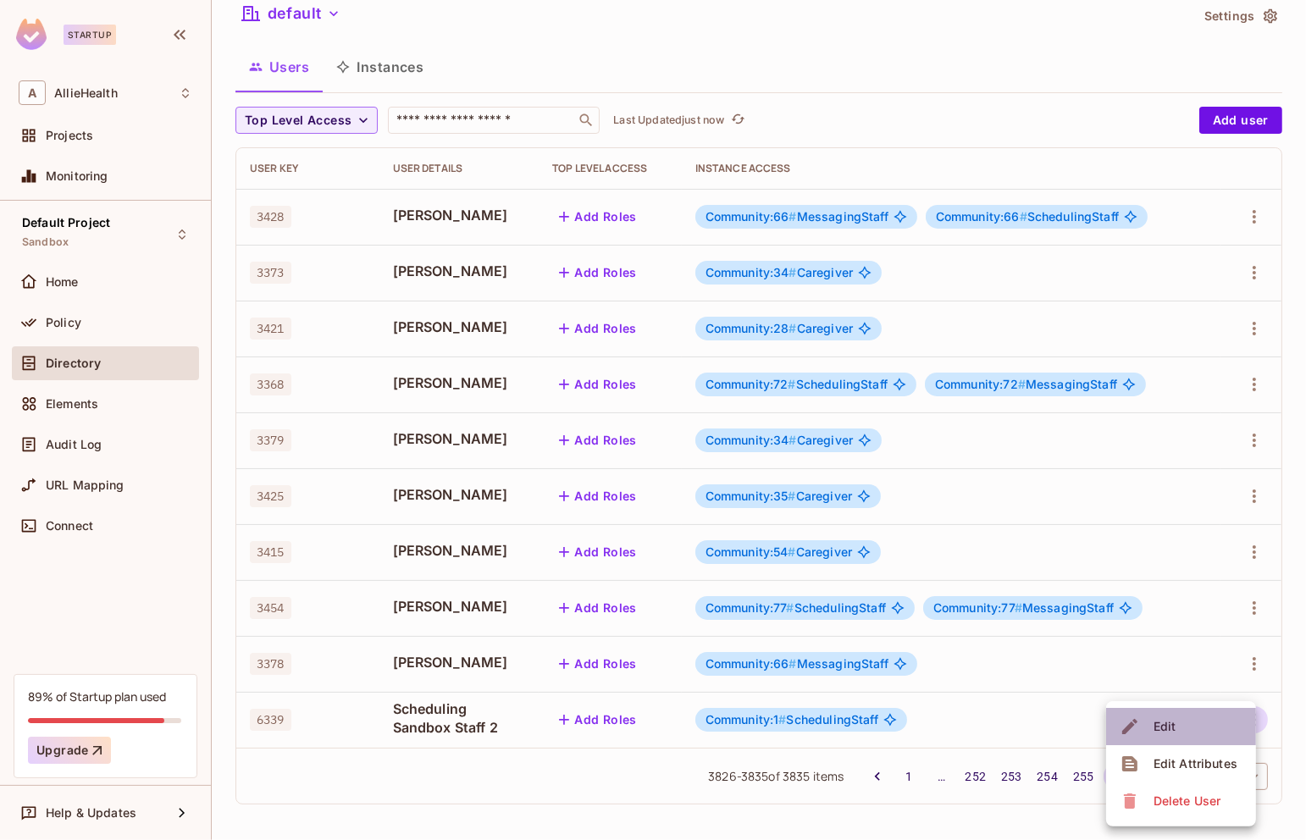
click at [1211, 715] on li "Edit" at bounding box center [1181, 726] width 150 height 37
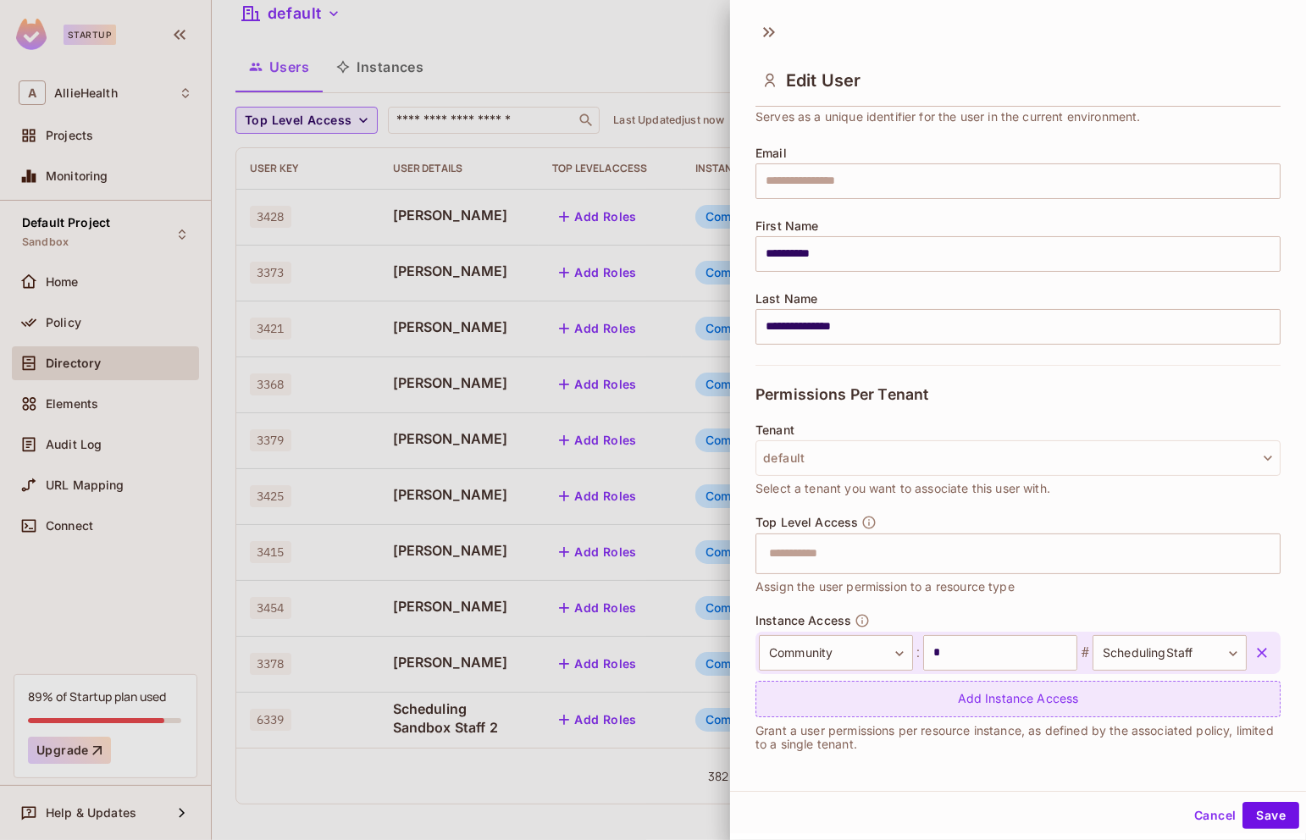
click at [1036, 693] on div "Add Instance Access" at bounding box center [1017, 699] width 525 height 36
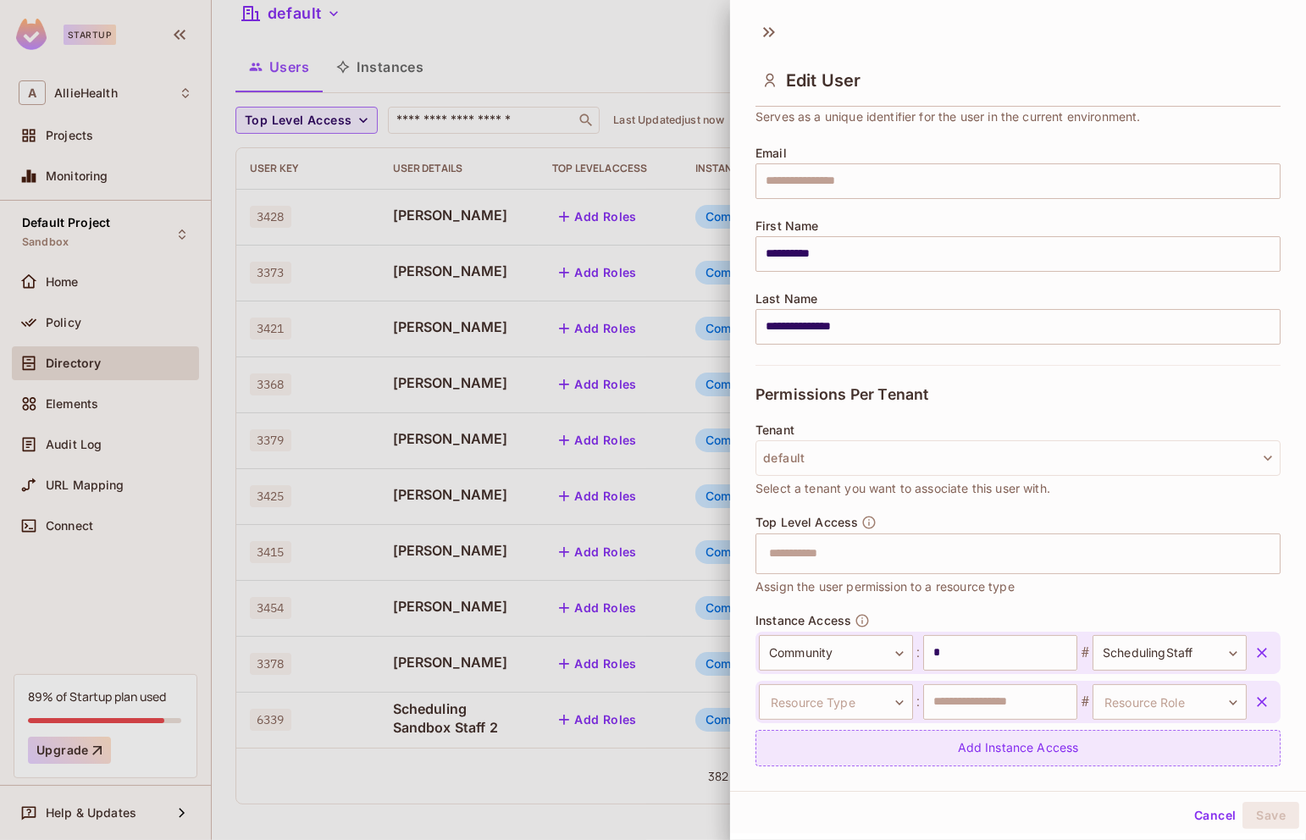
scroll to position [108, 0]
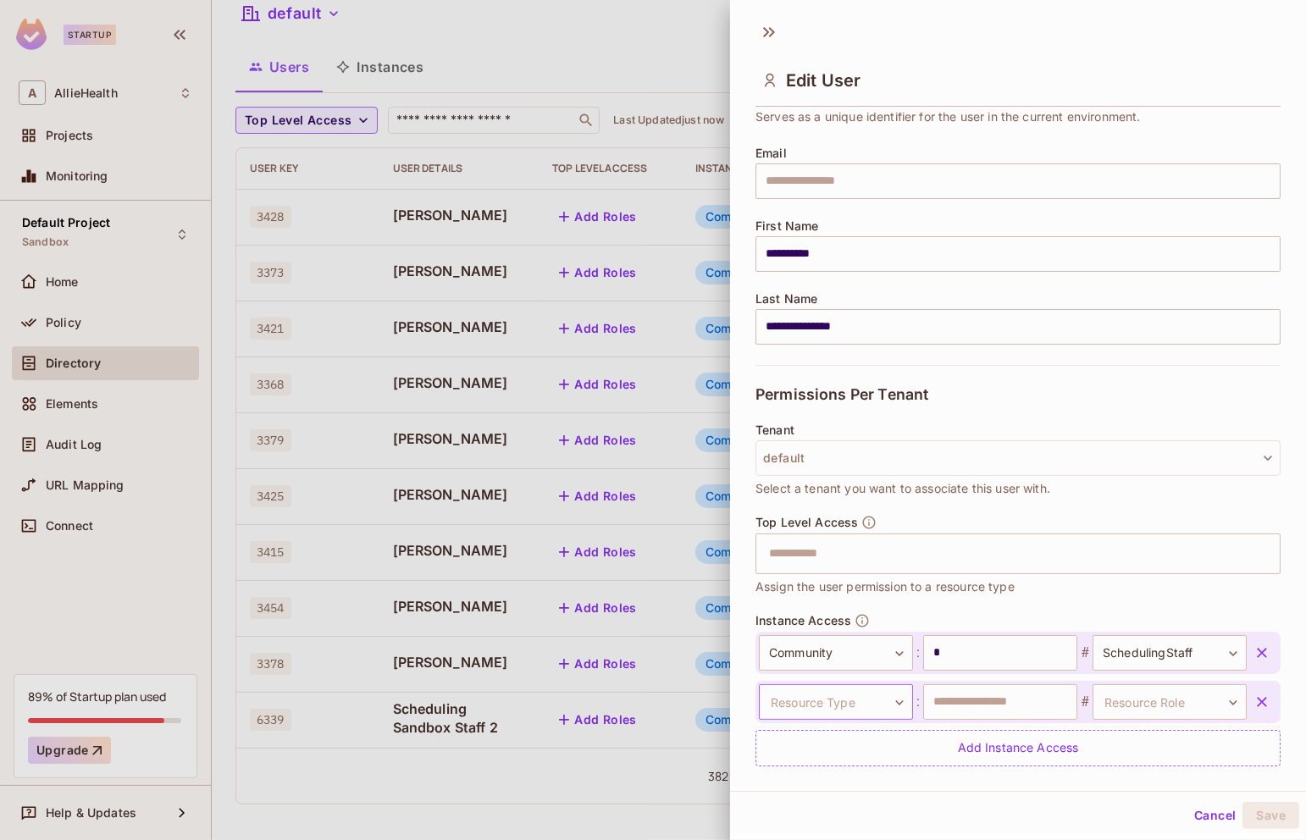
click at [841, 695] on body "Startup A AllieHealth Projects Monitoring Default Project Sandbox Home Policy D…" at bounding box center [653, 420] width 1306 height 840
click at [831, 797] on li "Community" at bounding box center [821, 804] width 156 height 30
click at [1017, 698] on input "text" at bounding box center [1000, 702] width 154 height 36
type input "*"
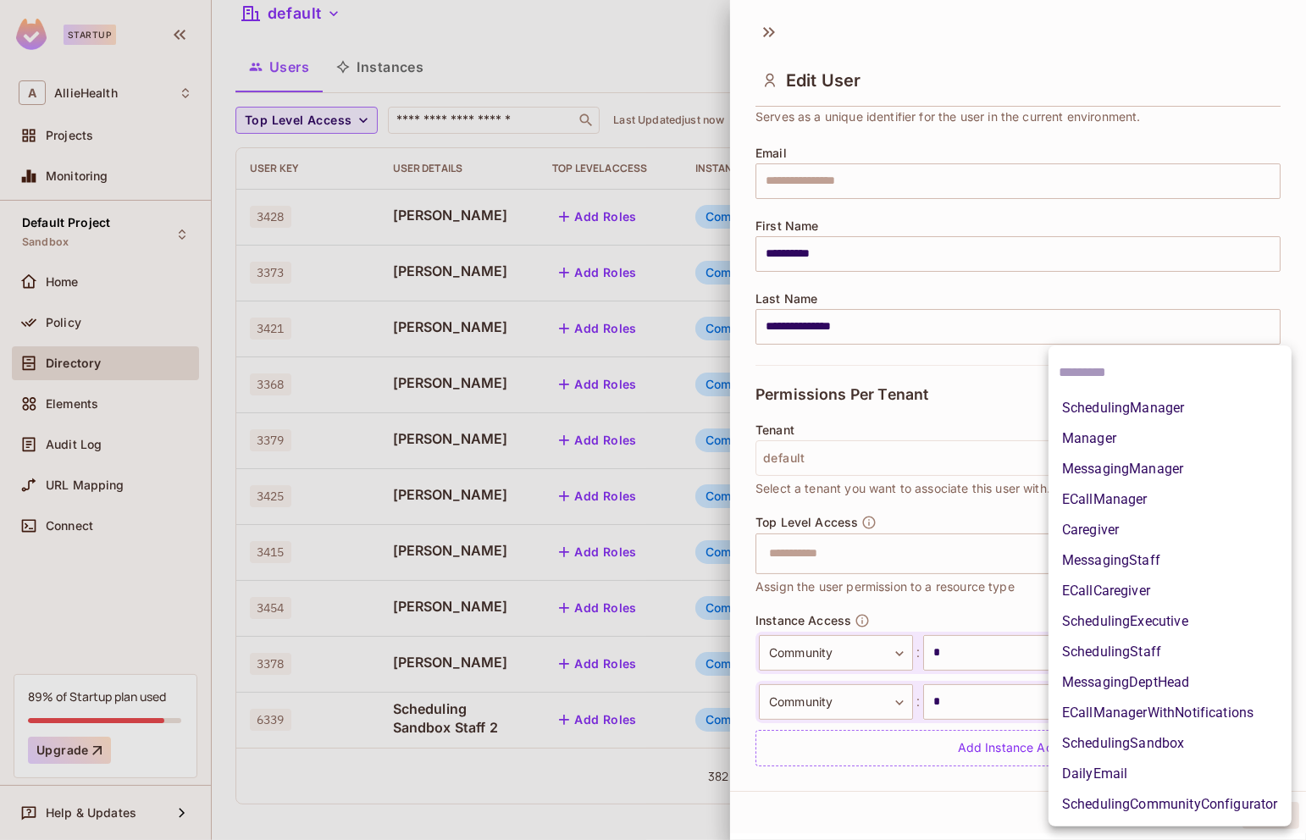
click at [1155, 693] on body "Startup A AllieHealth Projects Monitoring Default Project Sandbox Home Policy D…" at bounding box center [653, 420] width 1306 height 840
click at [1151, 555] on li "MessagingStaff" at bounding box center [1169, 560] width 243 height 30
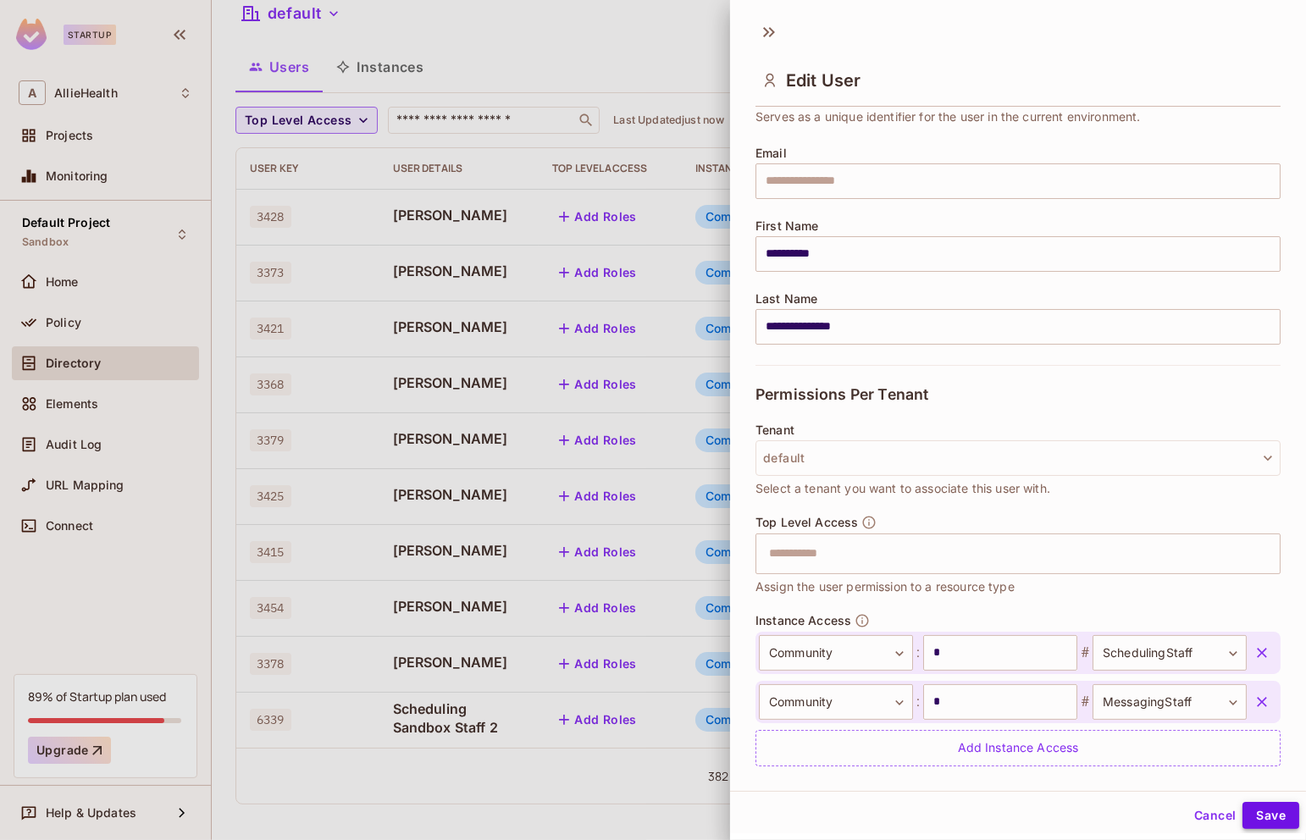
click at [1259, 808] on button "Save" at bounding box center [1270, 815] width 57 height 27
